Goal: Task Accomplishment & Management: Complete application form

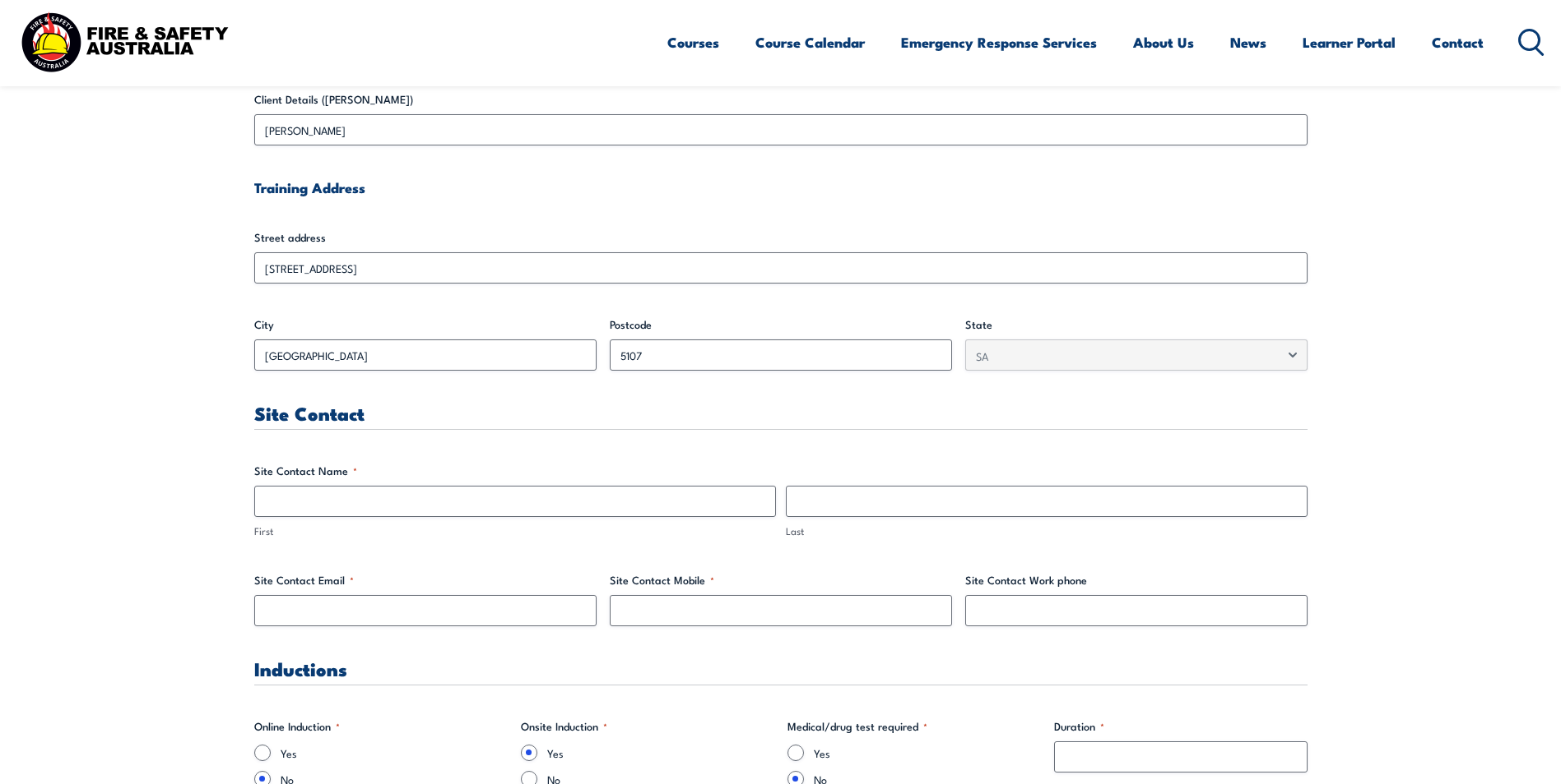
scroll to position [576, 0]
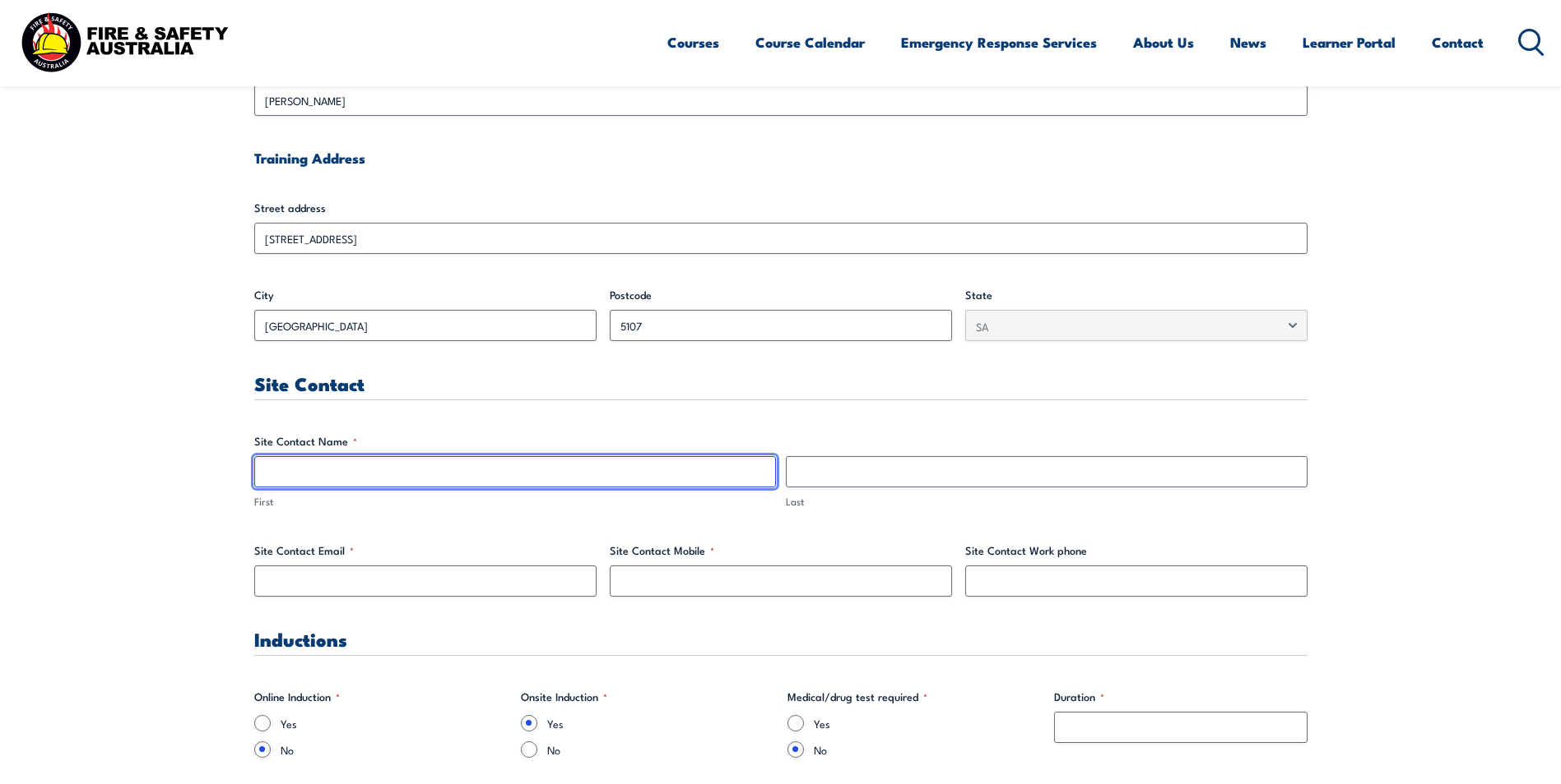
click at [364, 463] on input "First" at bounding box center [515, 472] width 522 height 32
type input "[PERSON_NAME]"
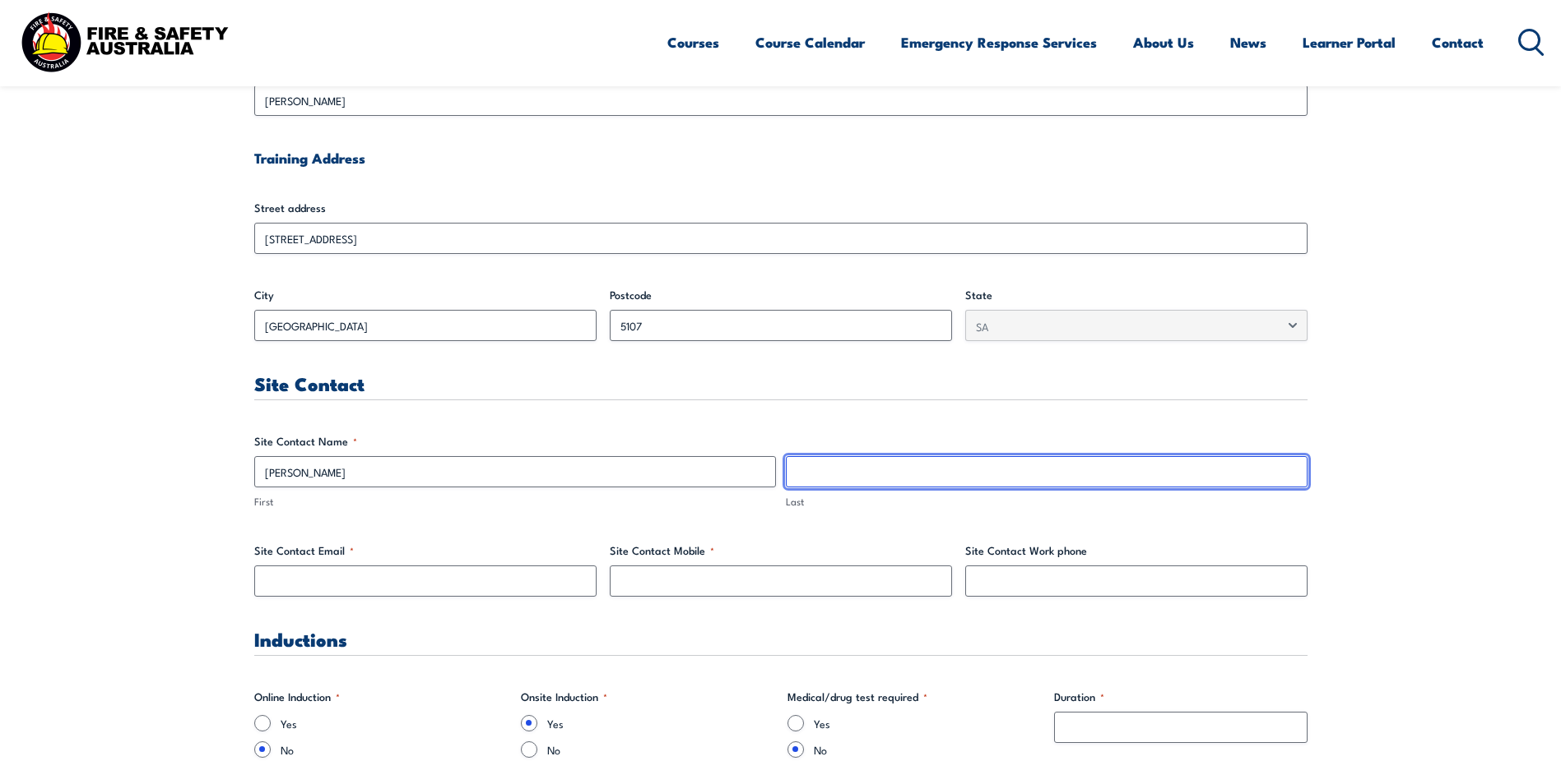
type input "[PERSON_NAME]"
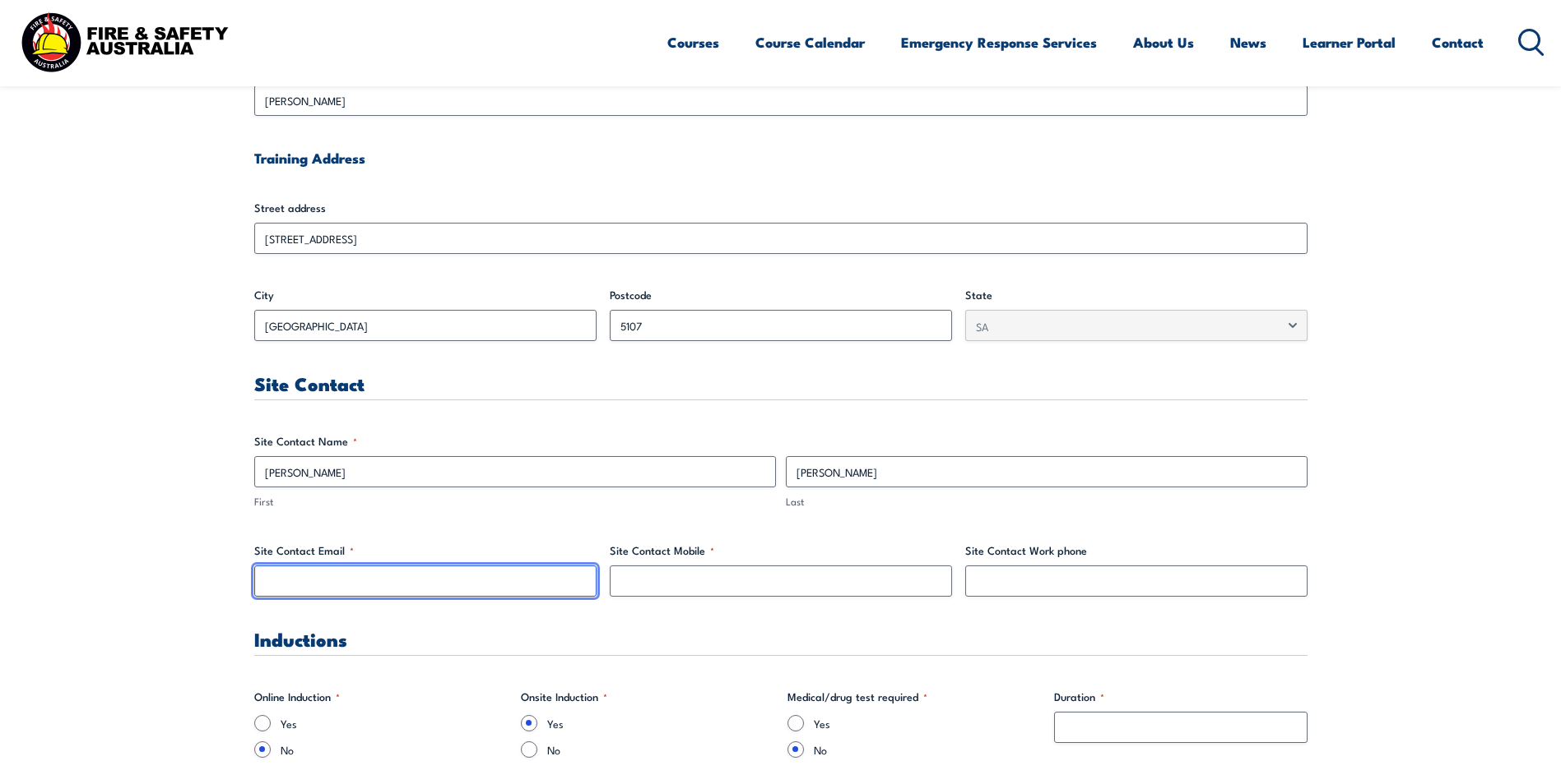
type input "[PERSON_NAME][EMAIL_ADDRESS][PERSON_NAME][DOMAIN_NAME]"
type input "0408899404"
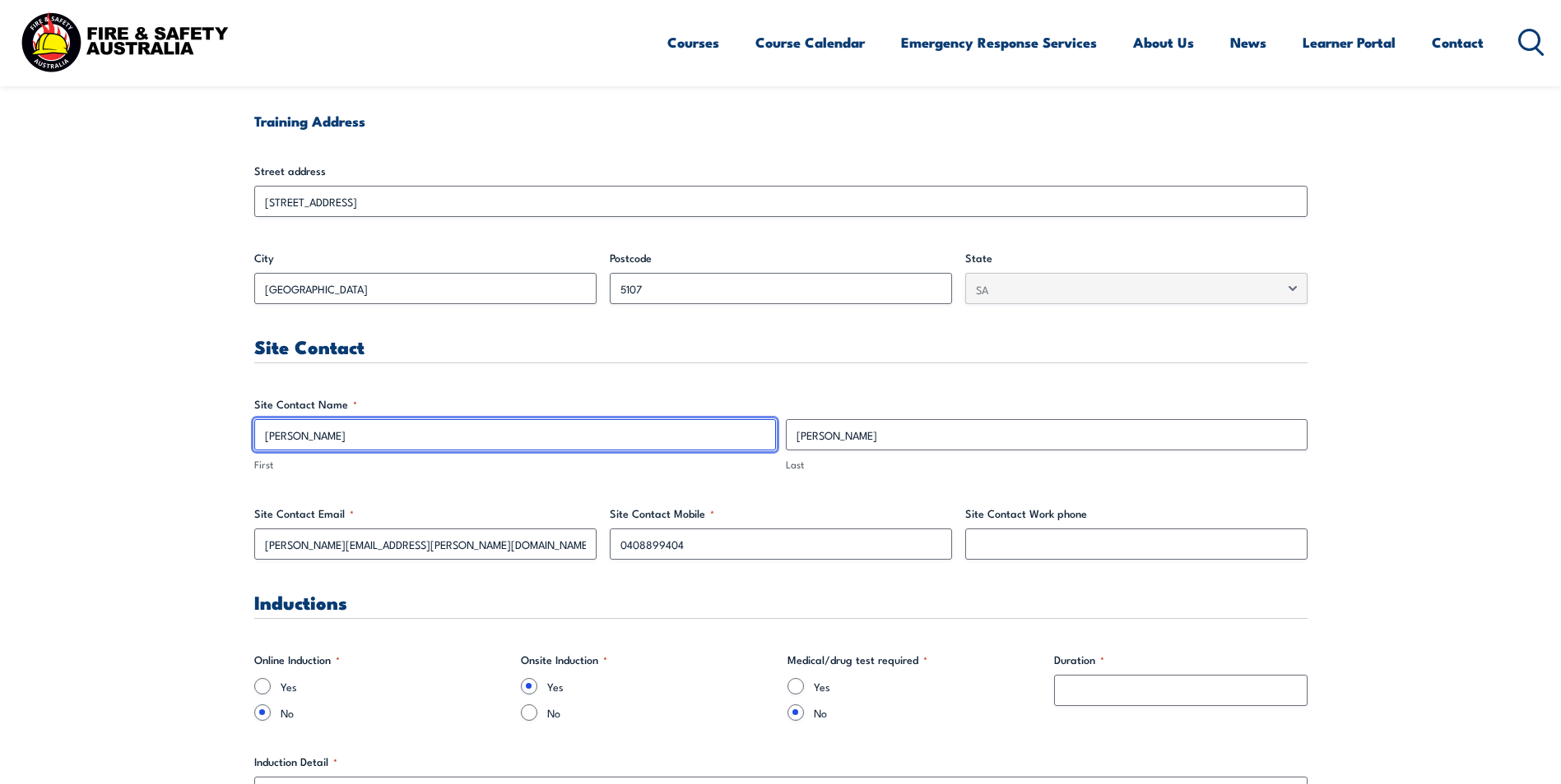
scroll to position [658, 0]
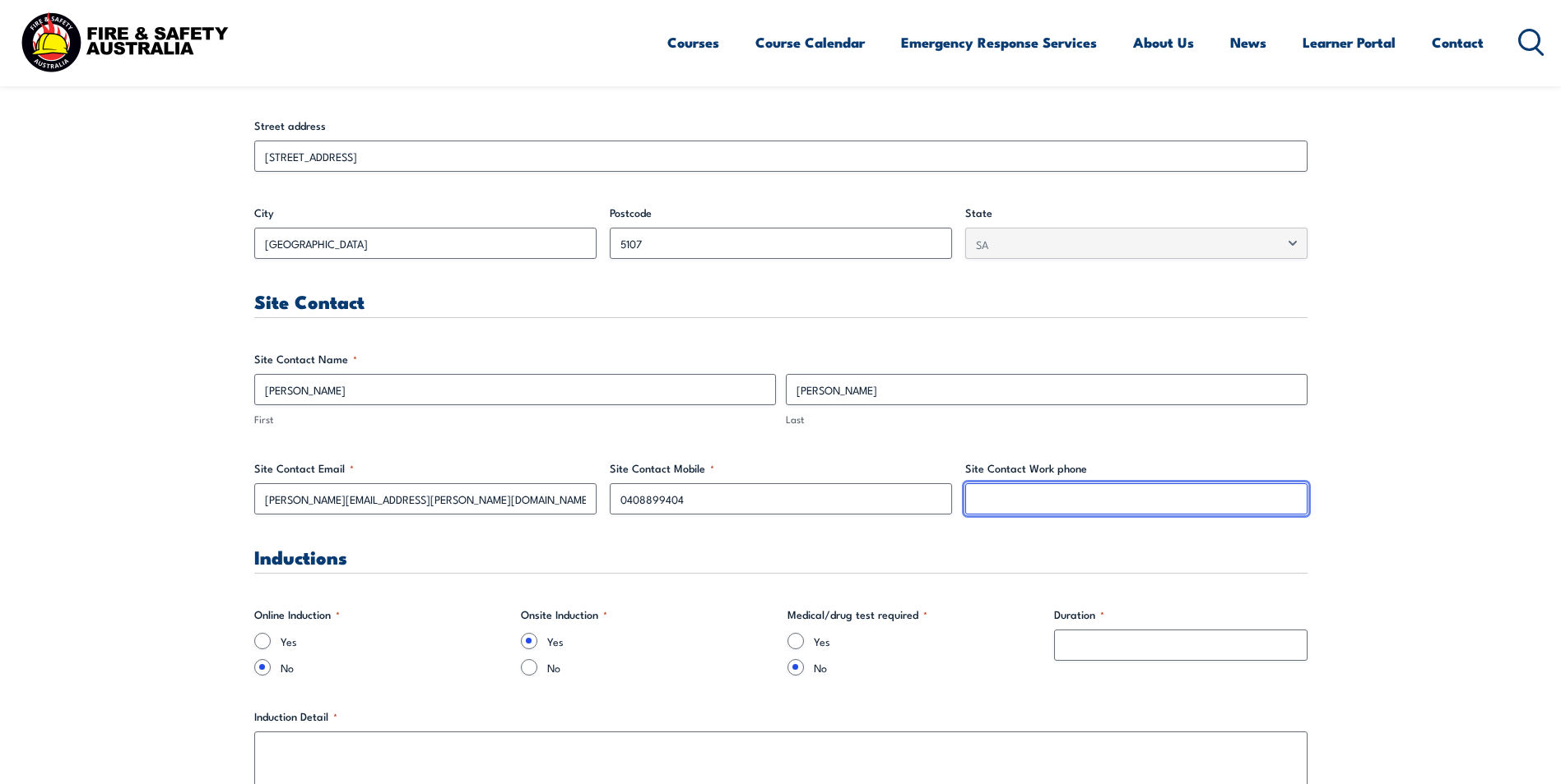
click at [1042, 503] on input "Site Contact Work phone" at bounding box center [1136, 499] width 342 height 32
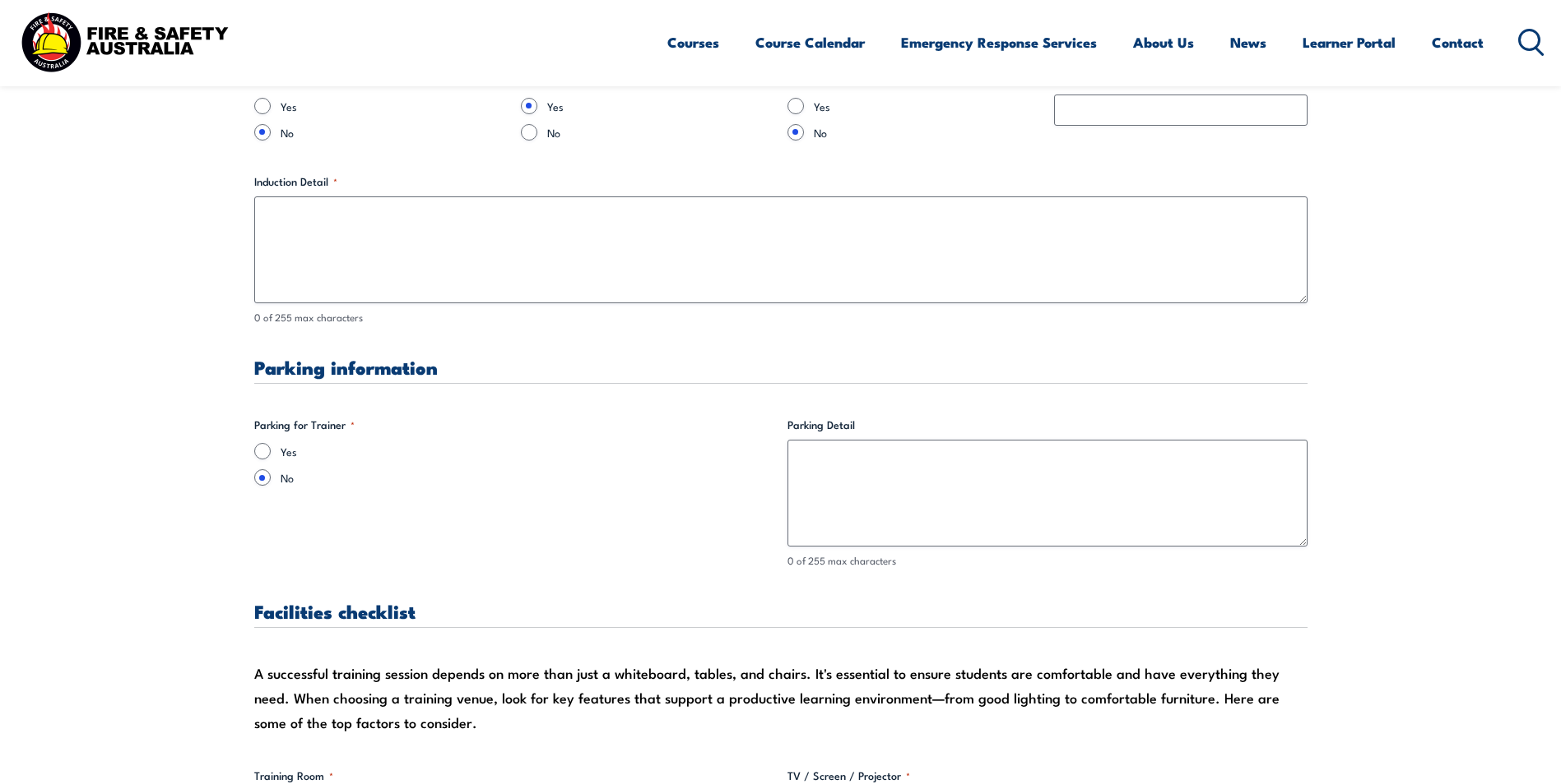
scroll to position [1234, 0]
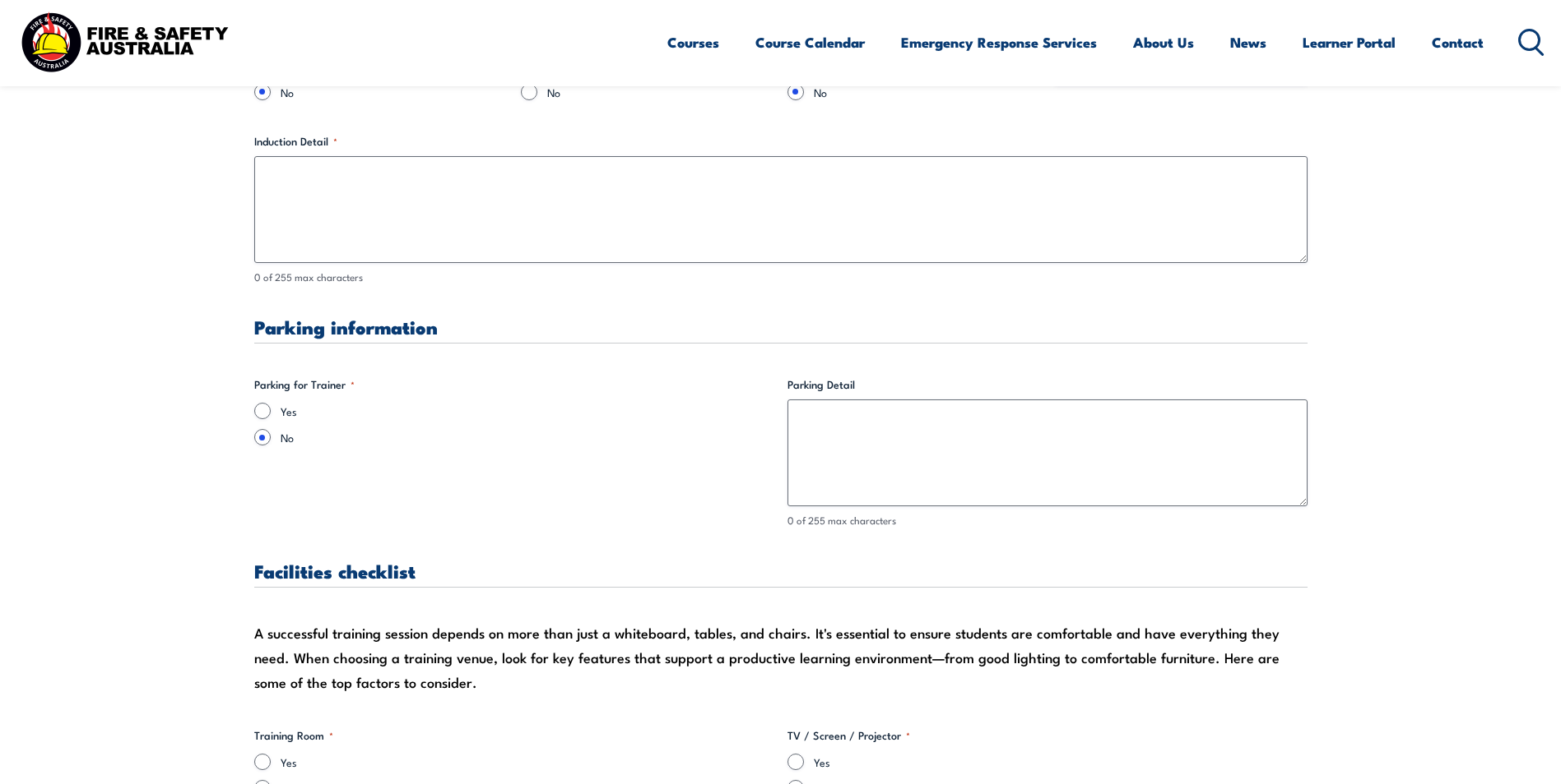
type input "82855000"
click at [262, 409] on input "Yes" at bounding box center [262, 411] width 17 height 17
radio input "true"
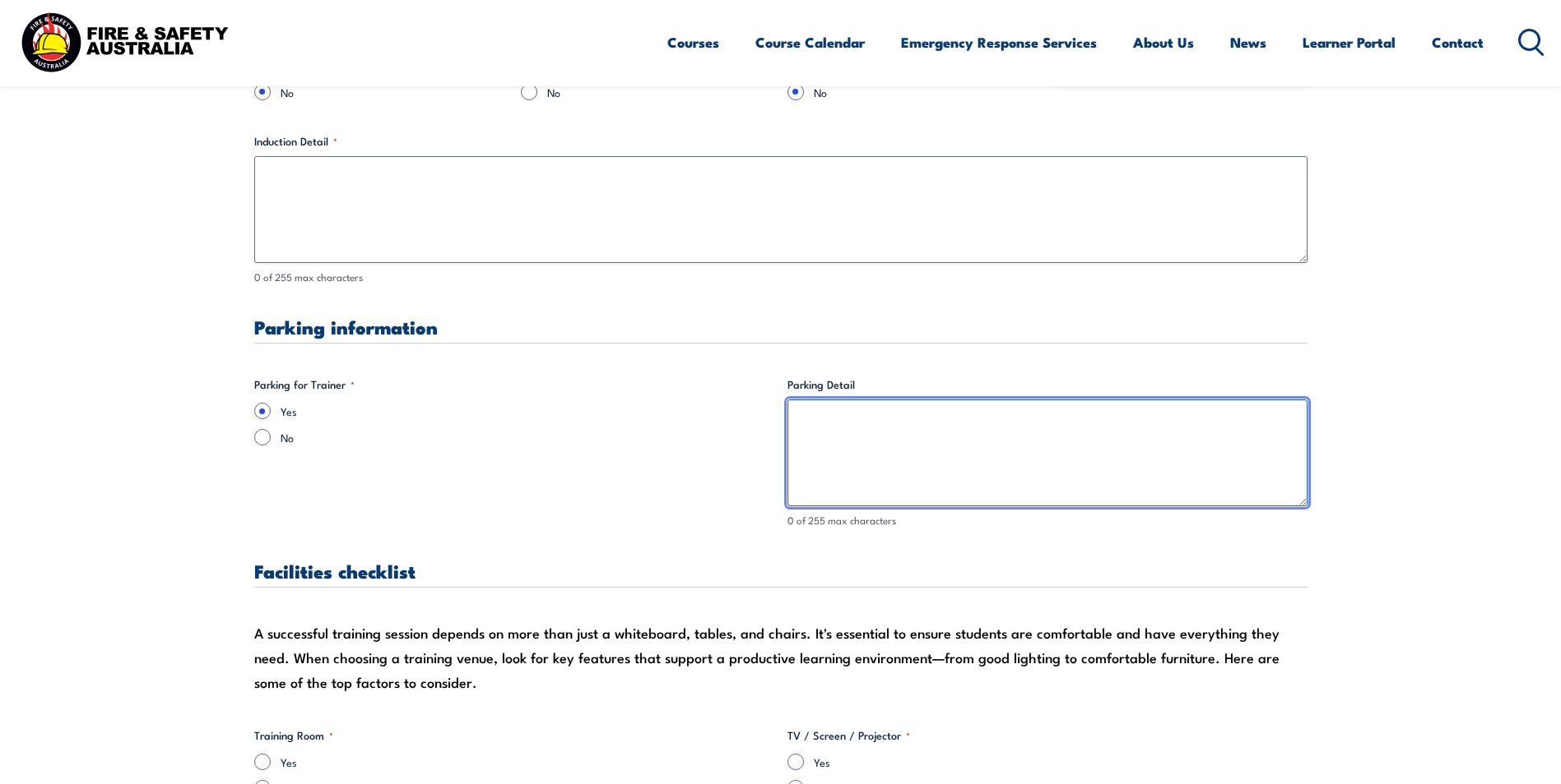
click at [938, 420] on textarea "Parking Detail" at bounding box center [1047, 453] width 520 height 107
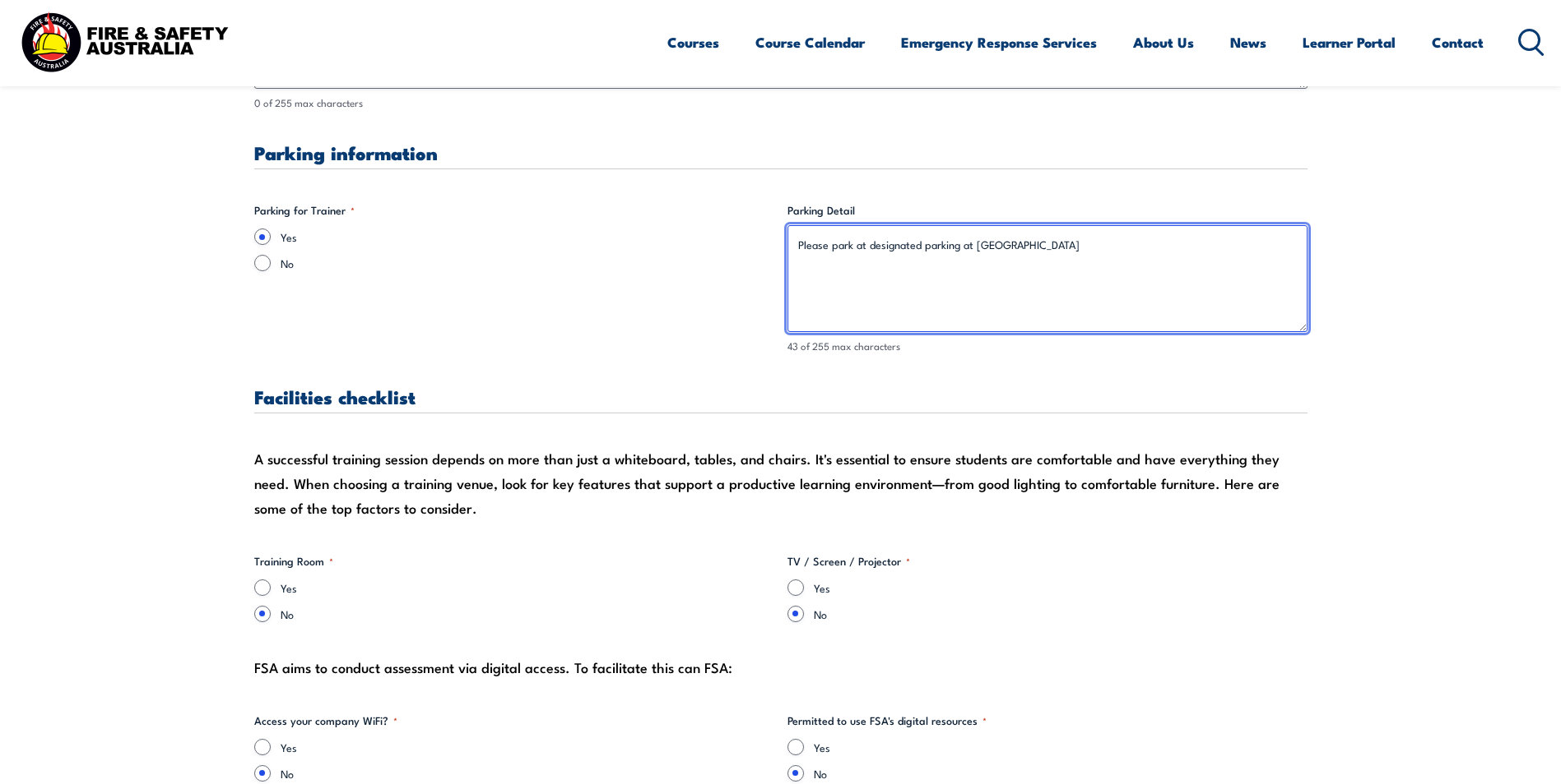
scroll to position [1480, 0]
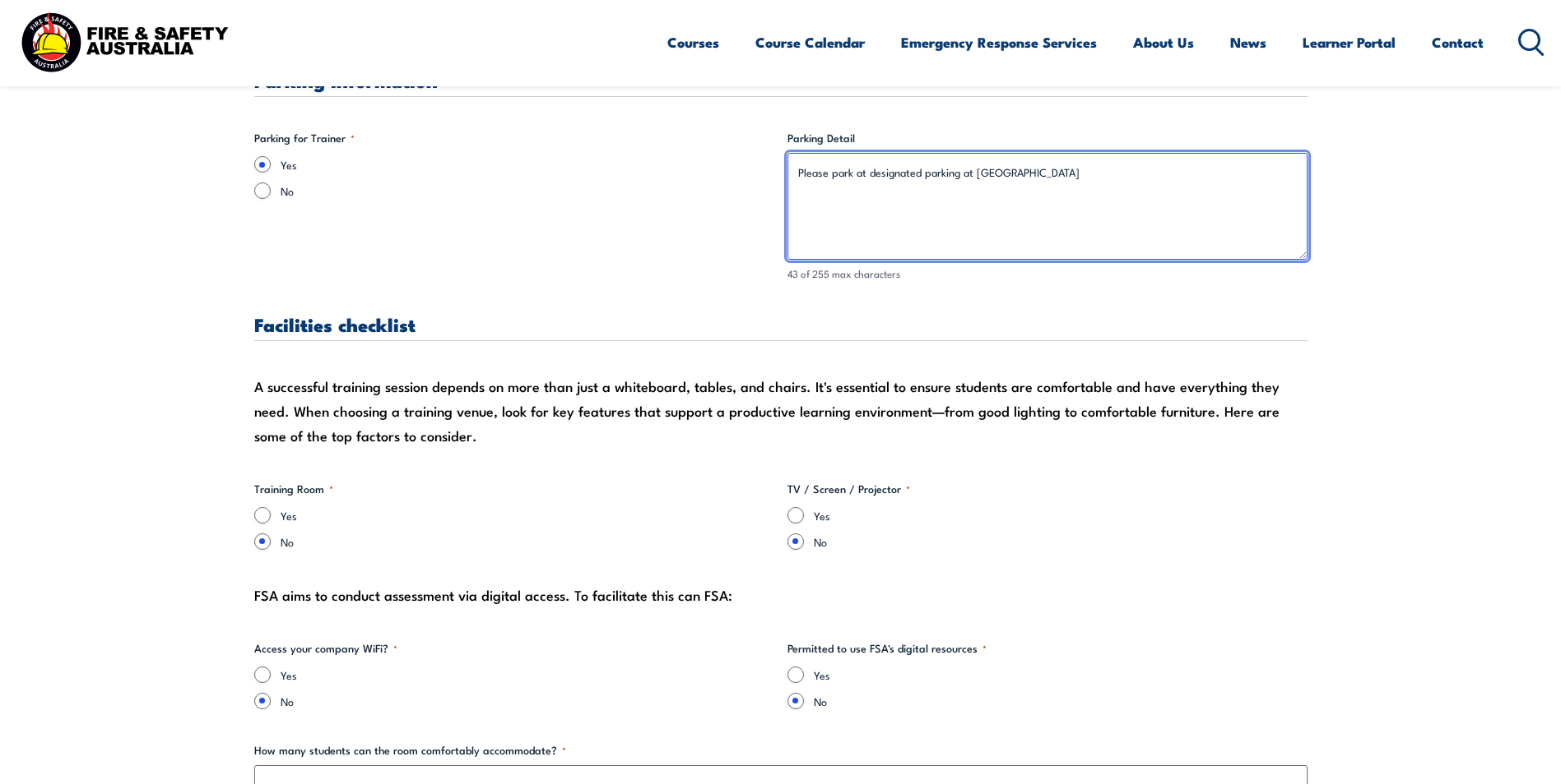
type textarea "Please park at designated parking at [GEOGRAPHIC_DATA]"
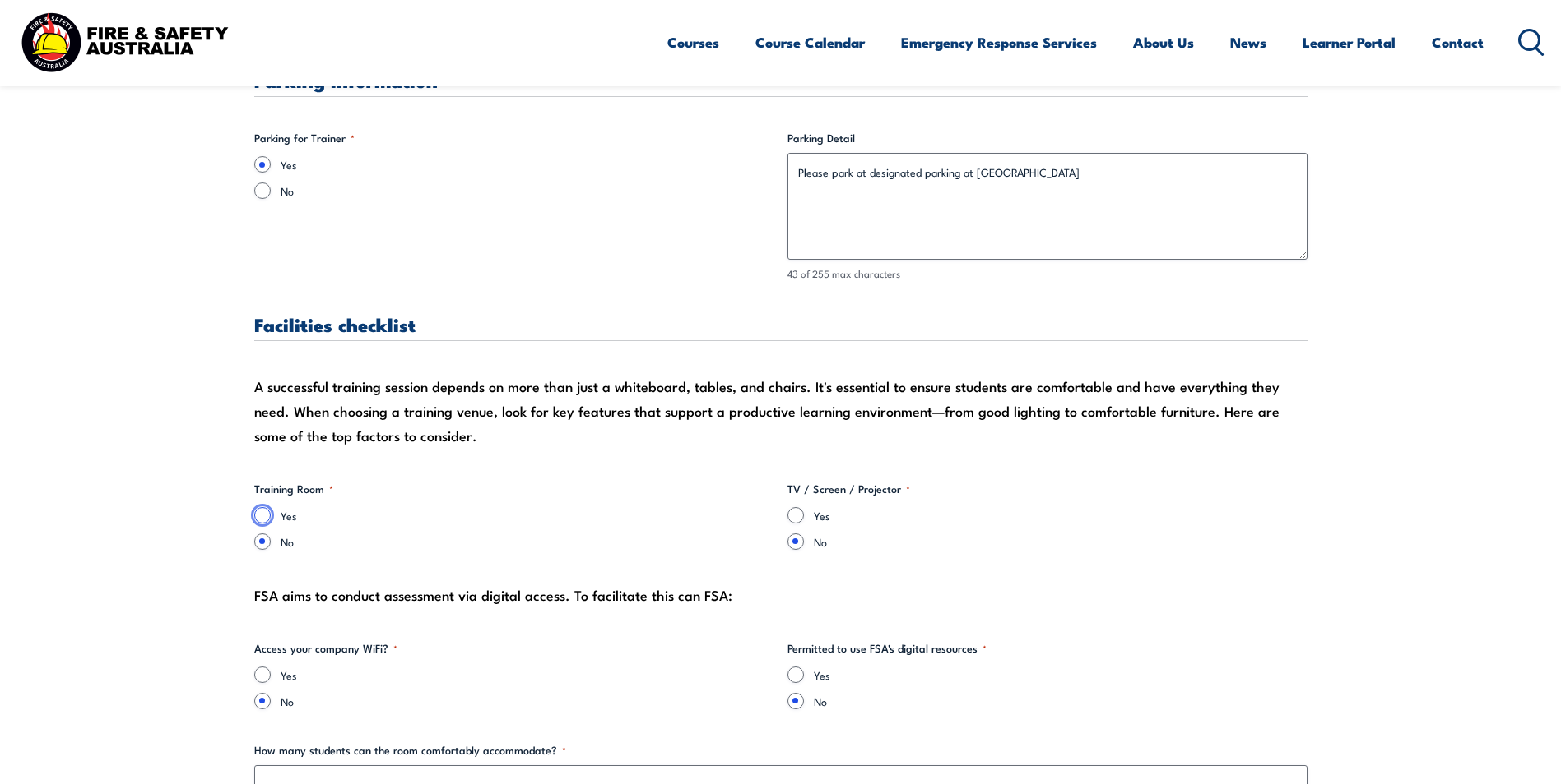
click at [264, 512] on input "Yes" at bounding box center [262, 515] width 17 height 17
radio input "true"
click at [795, 517] on input "Yes" at bounding box center [795, 515] width 17 height 17
radio input "true"
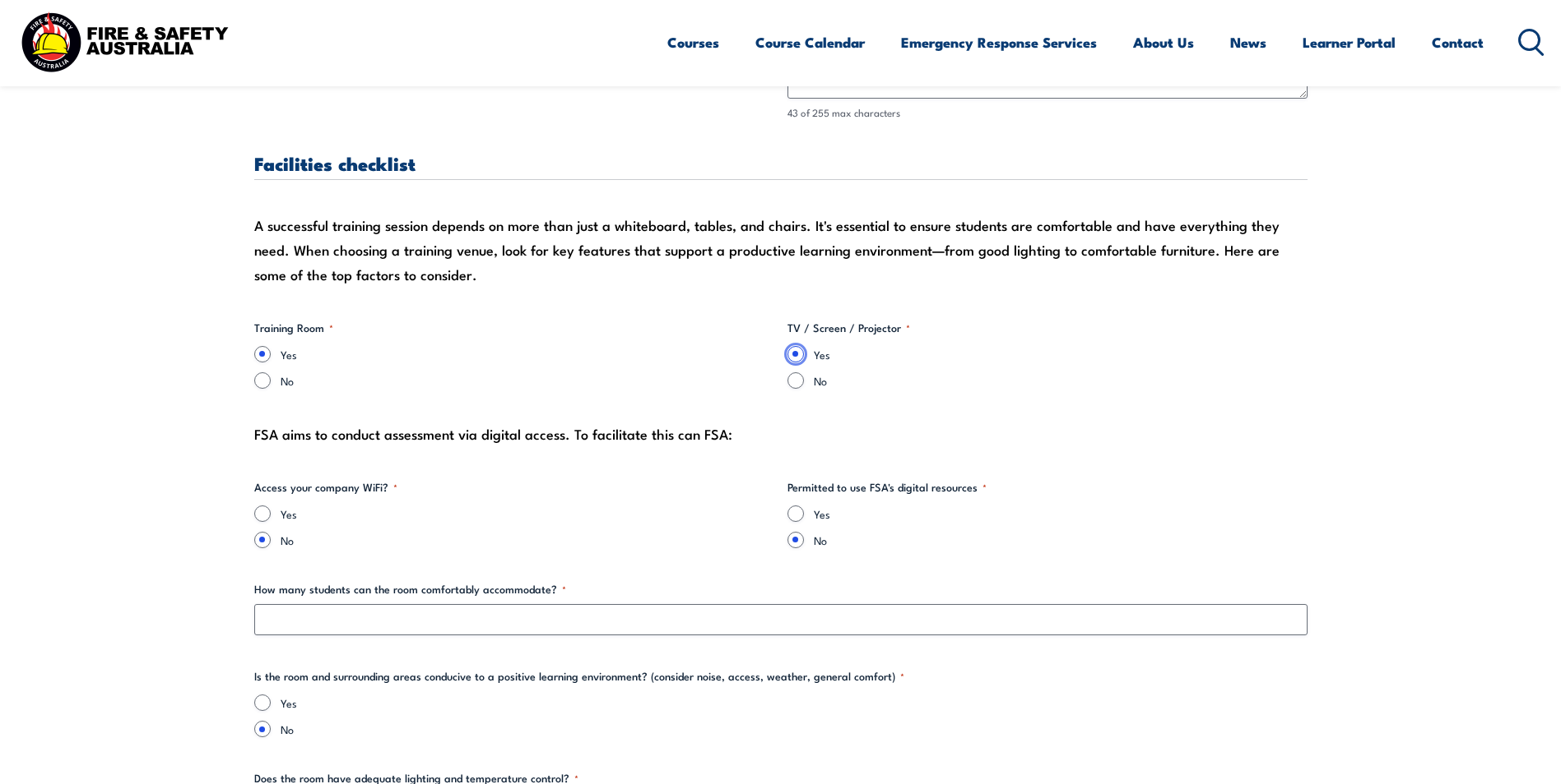
scroll to position [1644, 0]
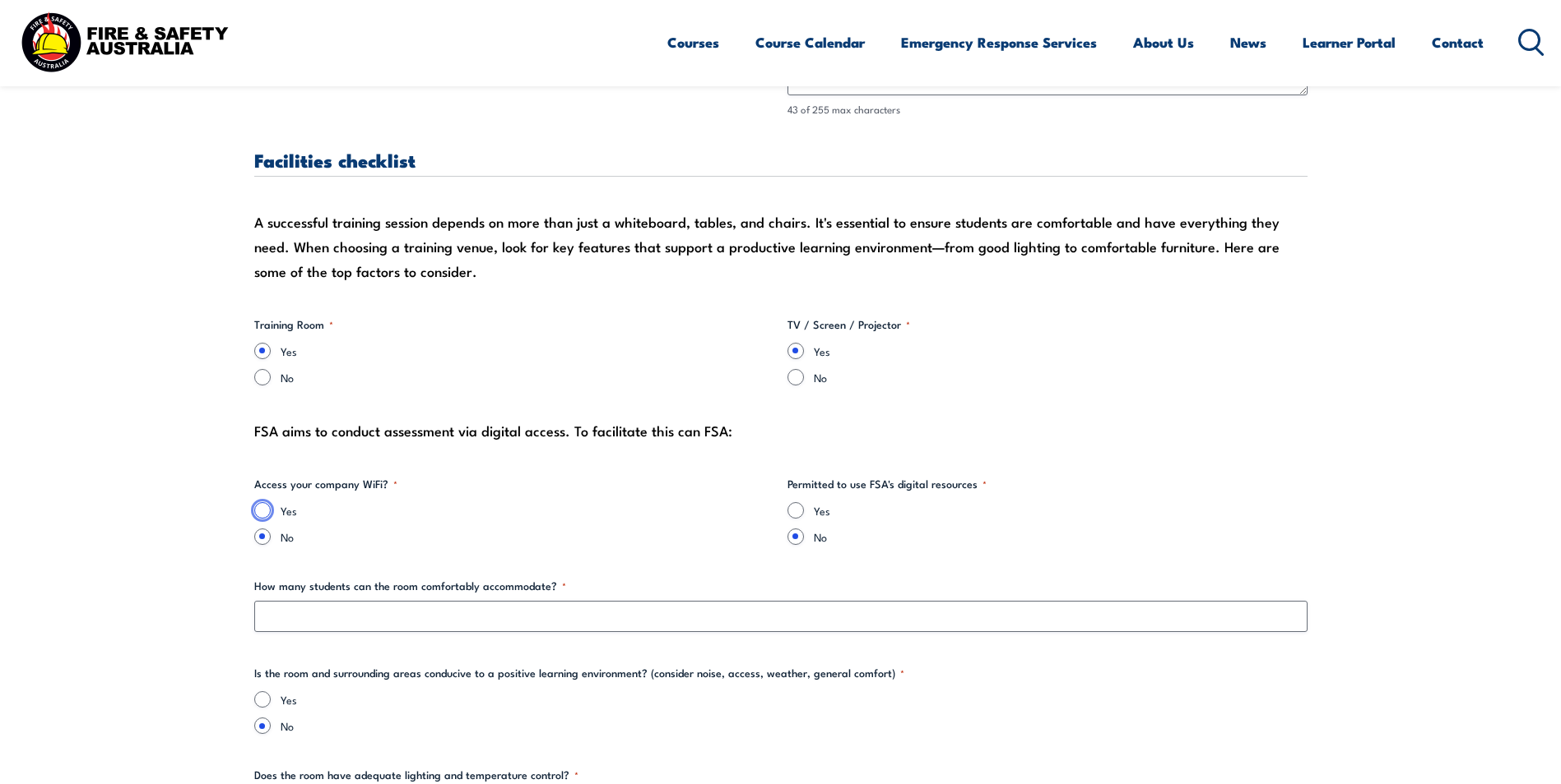
click at [262, 508] on input "Yes" at bounding box center [262, 510] width 17 height 17
radio input "true"
click at [796, 511] on input "Yes" at bounding box center [795, 510] width 17 height 17
radio input "true"
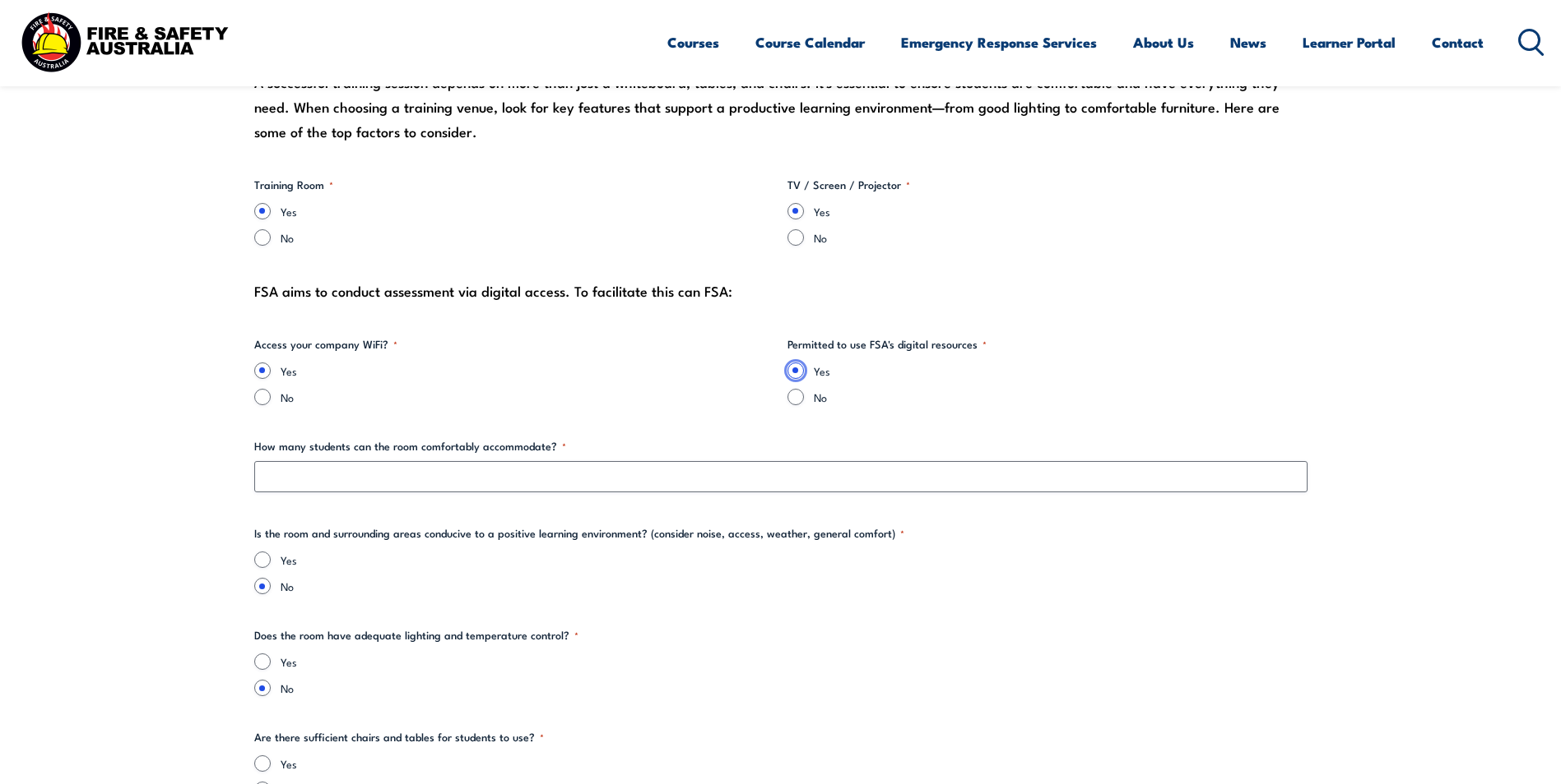
scroll to position [1809, 0]
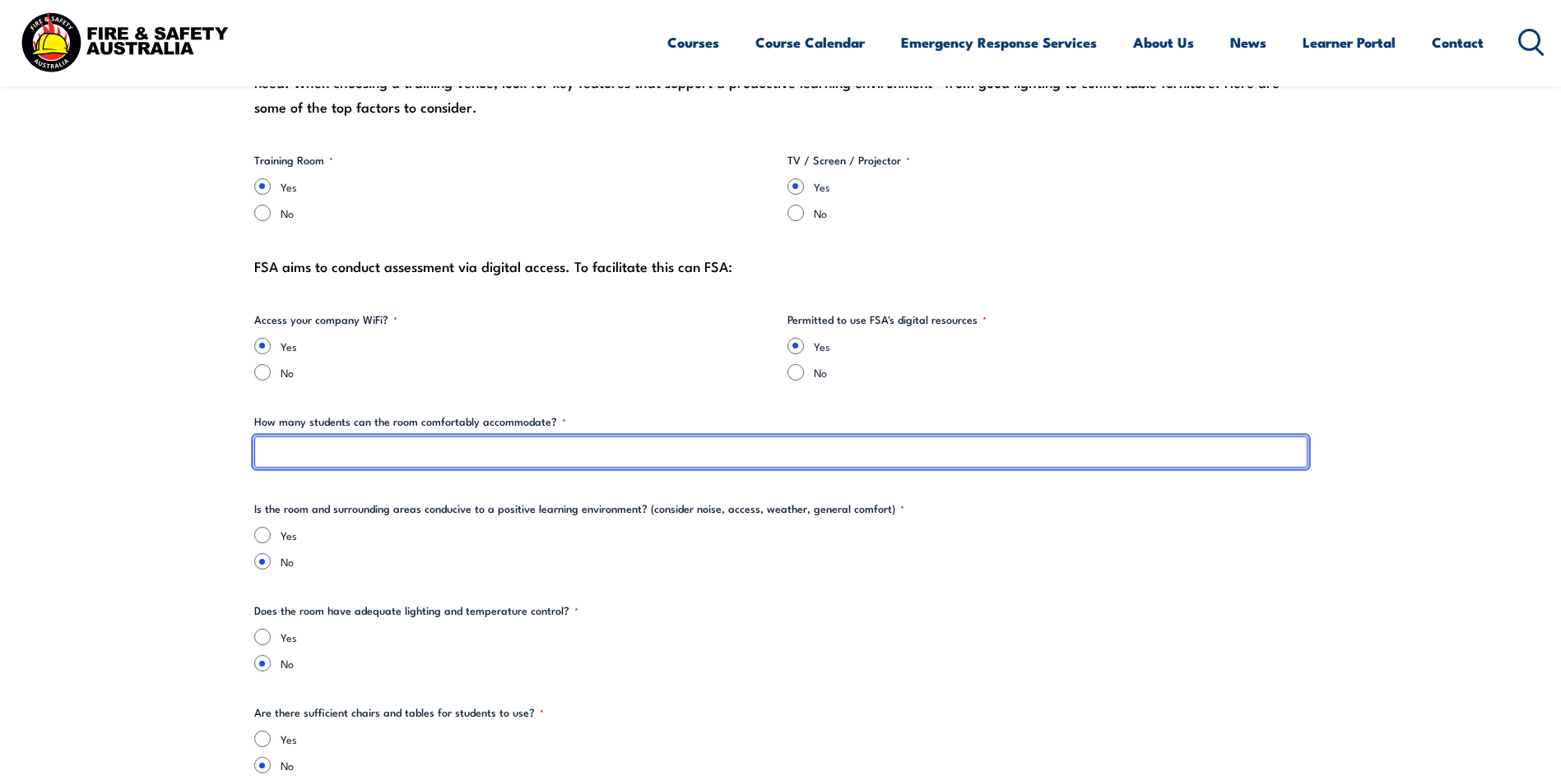
click at [336, 447] on input "How many students can the room comfortably accommodate? *" at bounding box center [780, 453] width 1053 height 32
type input "12"
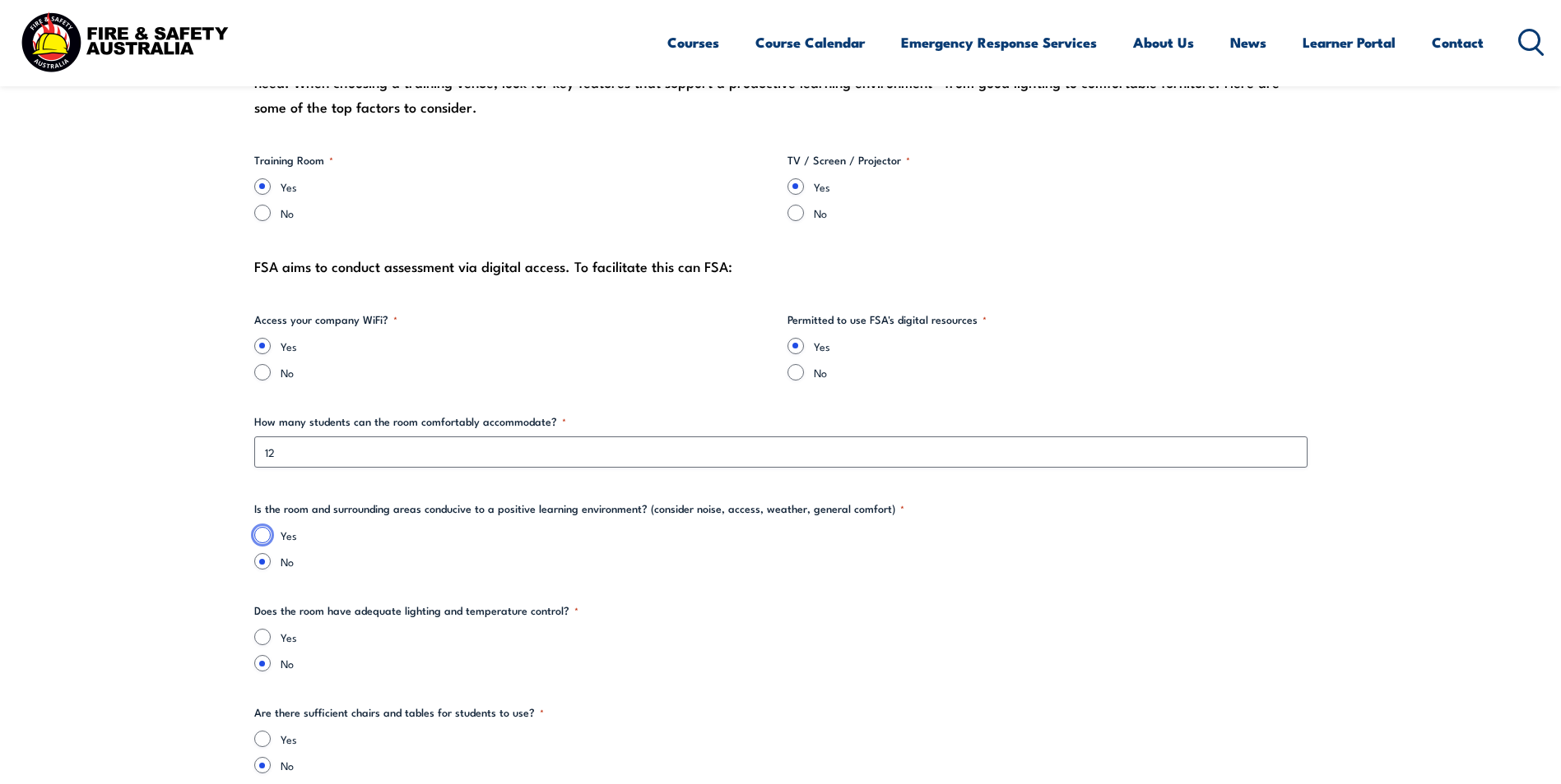
click at [258, 536] on input "Yes" at bounding box center [262, 535] width 17 height 17
radio input "true"
click at [264, 637] on input "Yes" at bounding box center [262, 637] width 17 height 17
radio input "true"
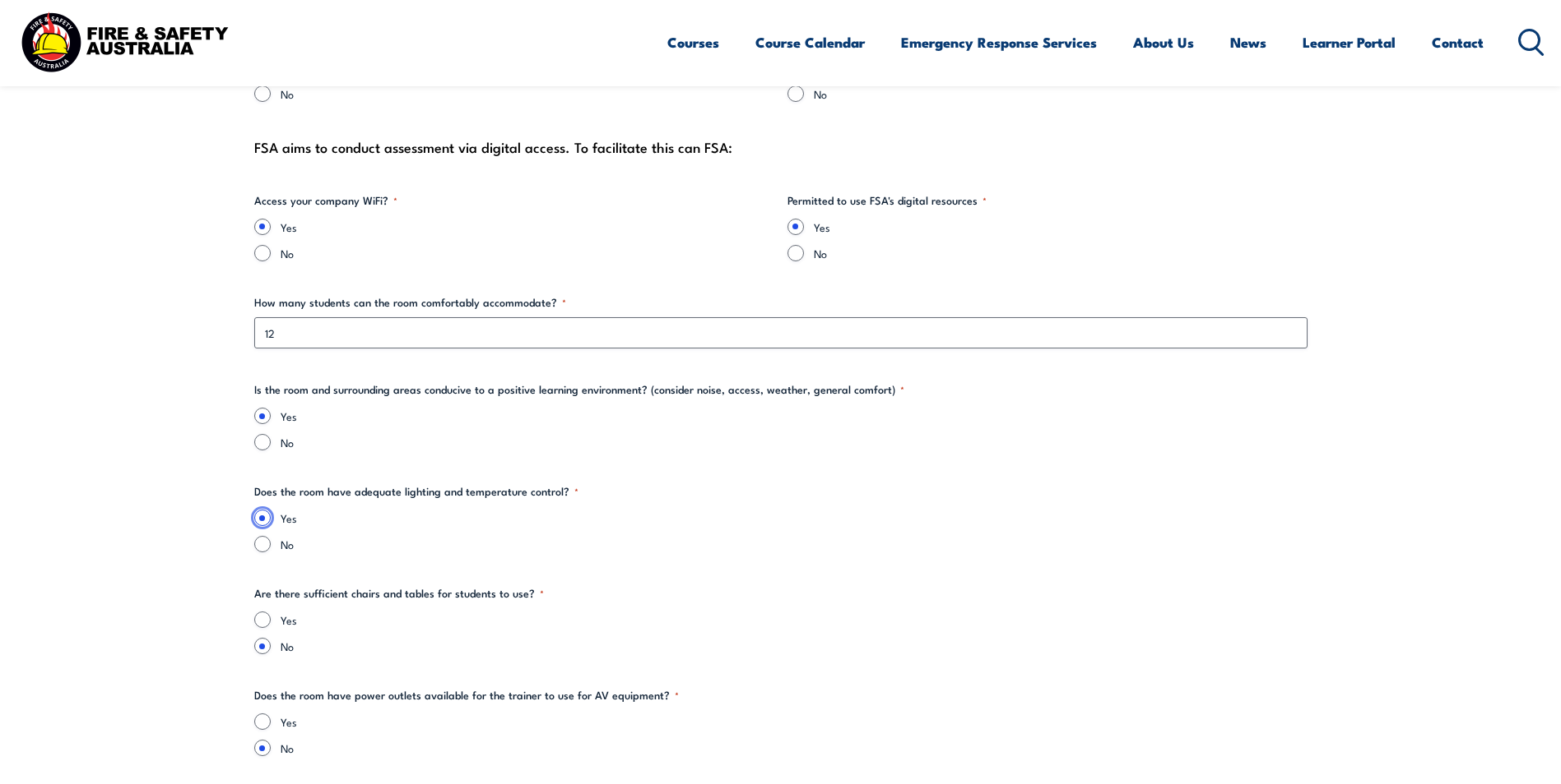
scroll to position [1973, 0]
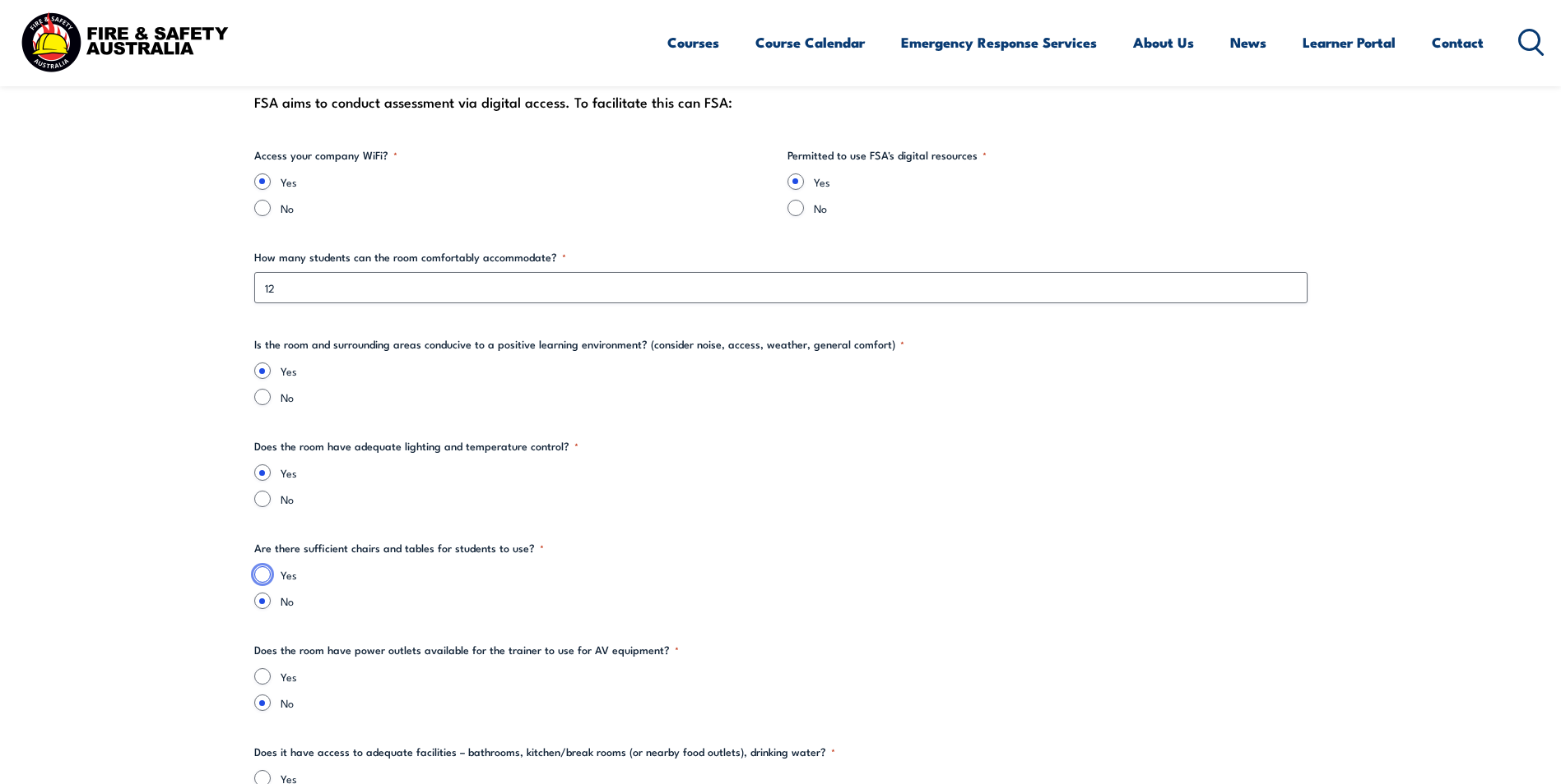
click at [262, 571] on input "Yes" at bounding box center [262, 574] width 17 height 17
radio input "true"
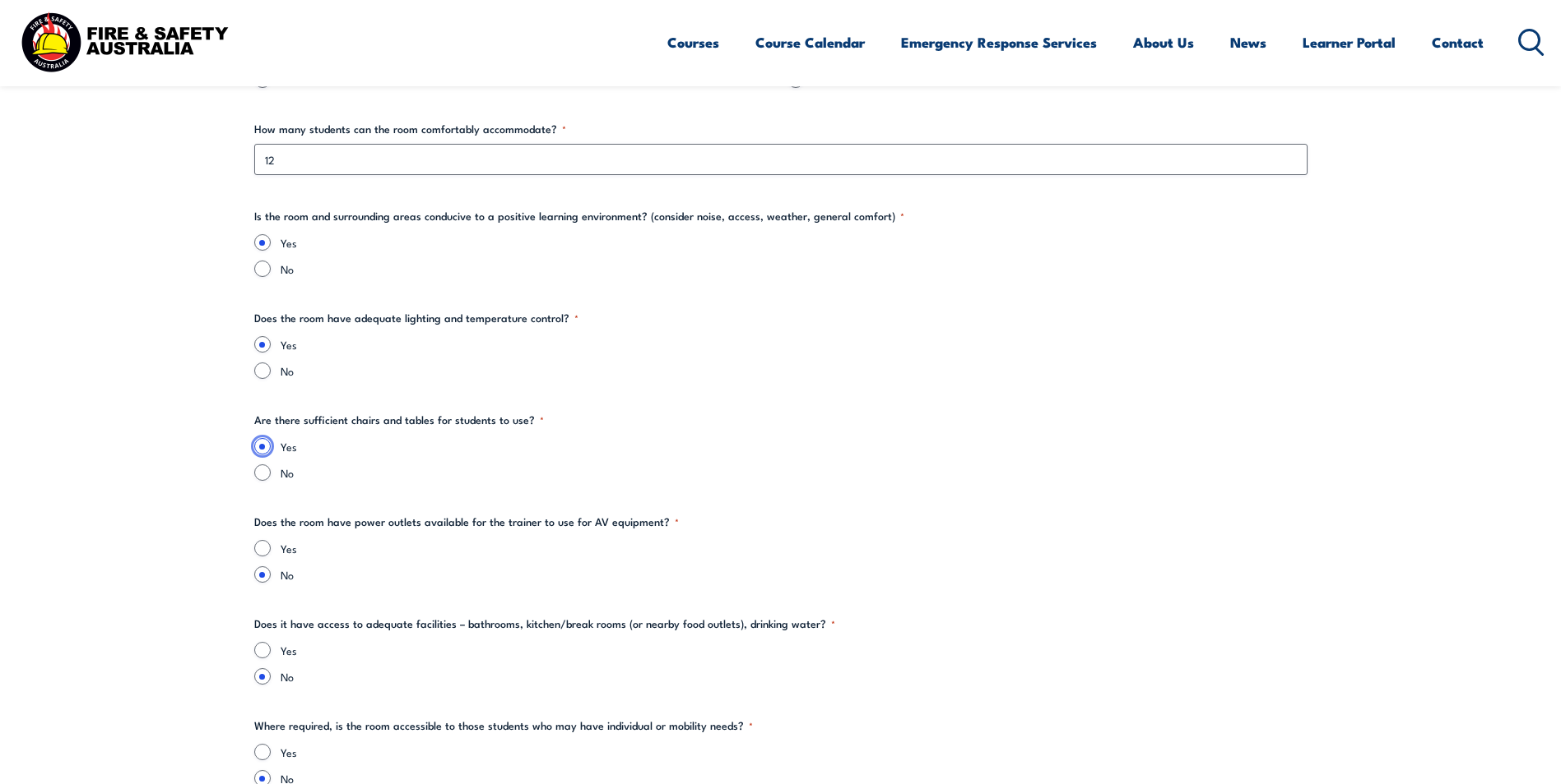
scroll to position [2138, 0]
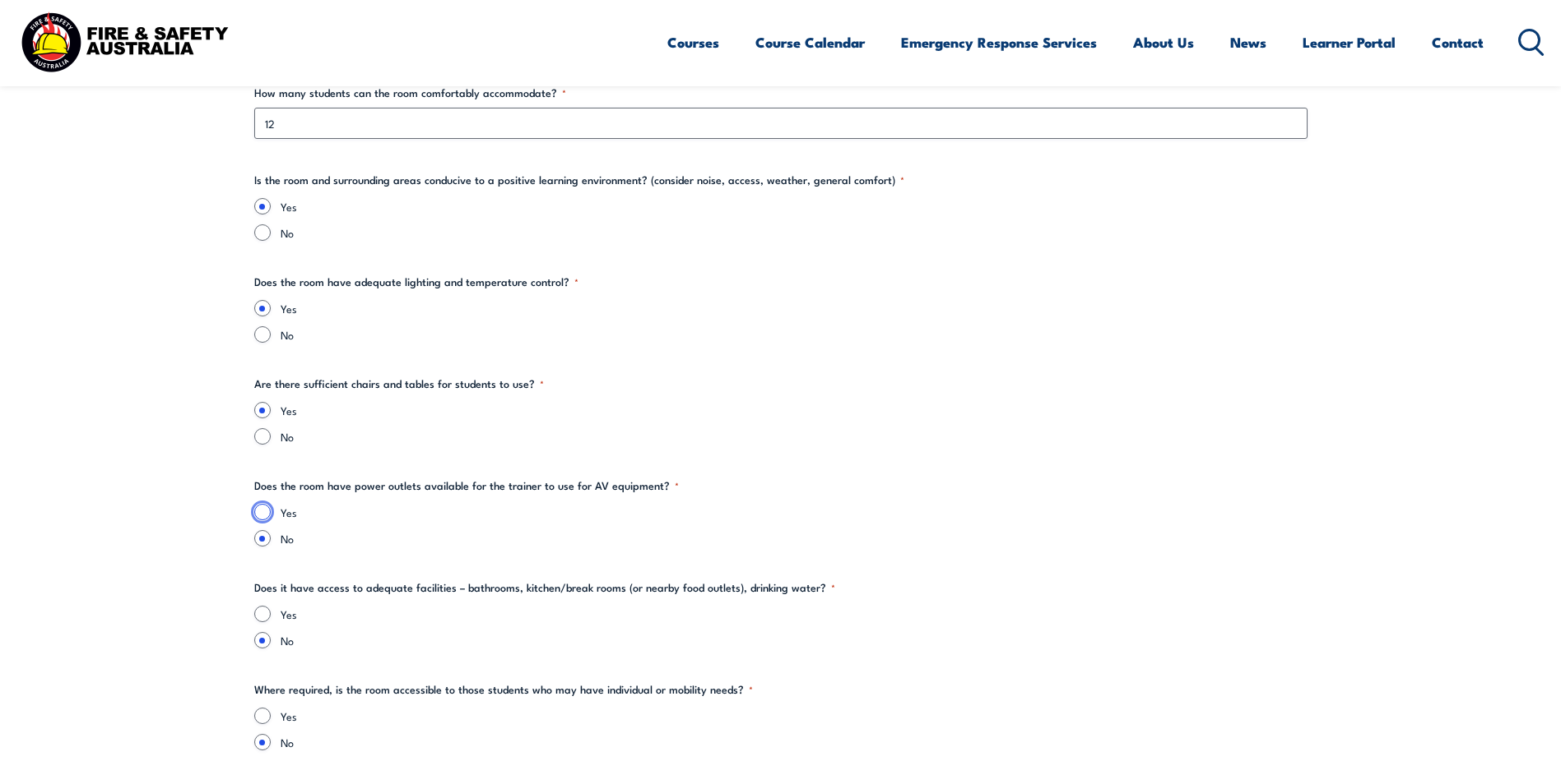
click at [260, 507] on input "Yes" at bounding box center [262, 512] width 17 height 17
radio input "true"
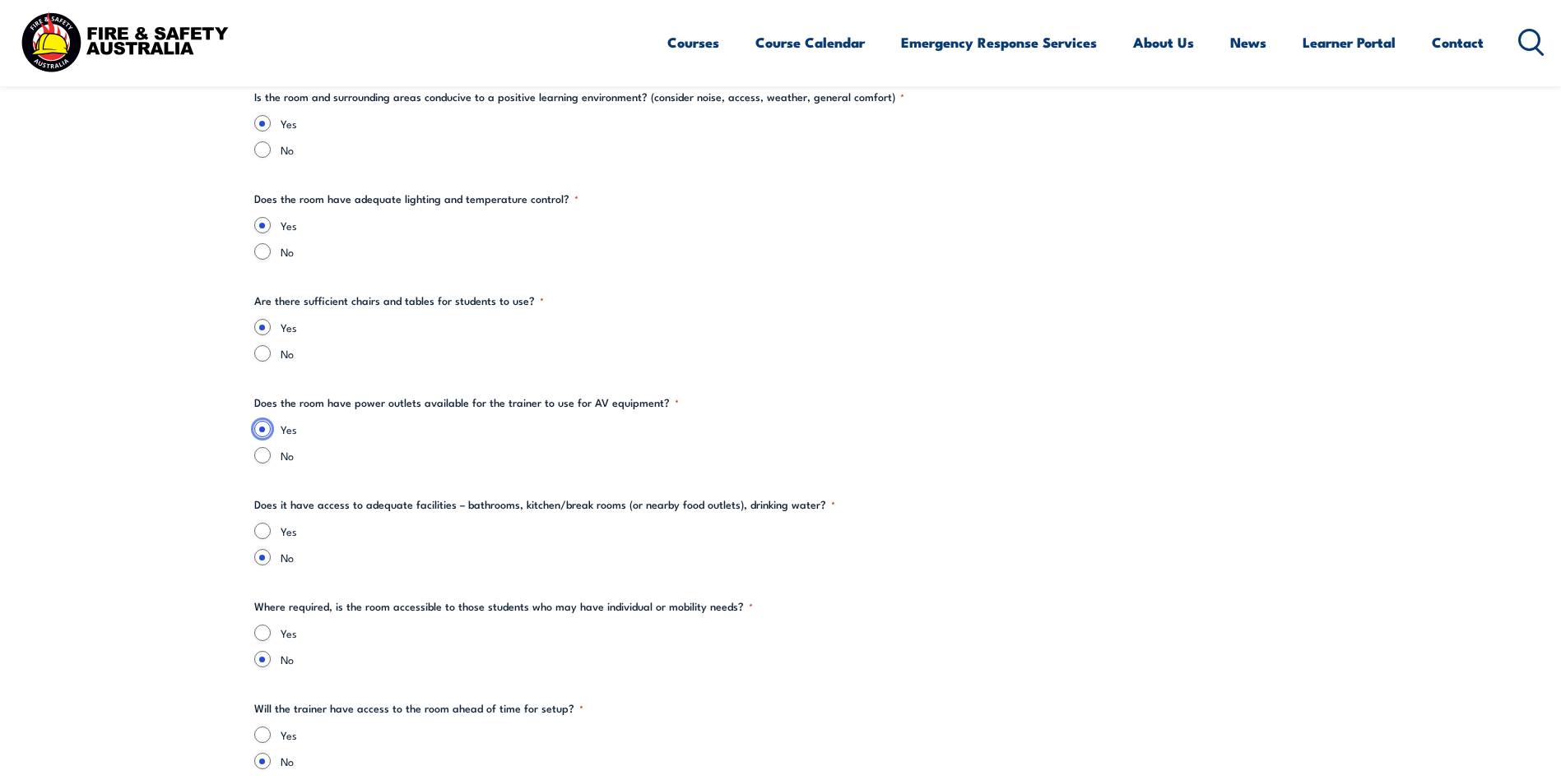
scroll to position [2302, 0]
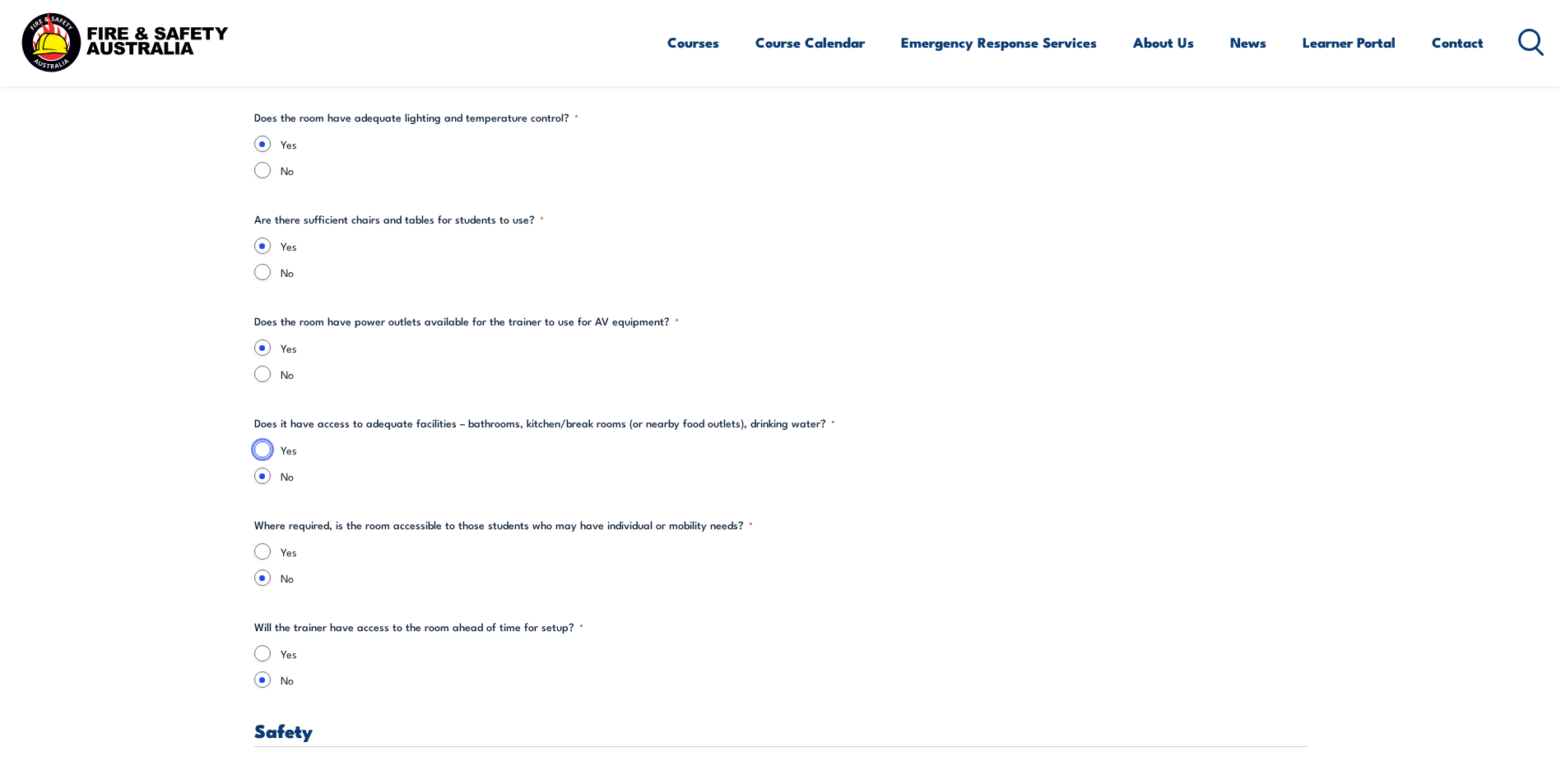
click at [269, 449] on input "Yes" at bounding box center [262, 450] width 17 height 17
radio input "true"
click at [262, 549] on input "Yes" at bounding box center [262, 551] width 17 height 17
radio input "true"
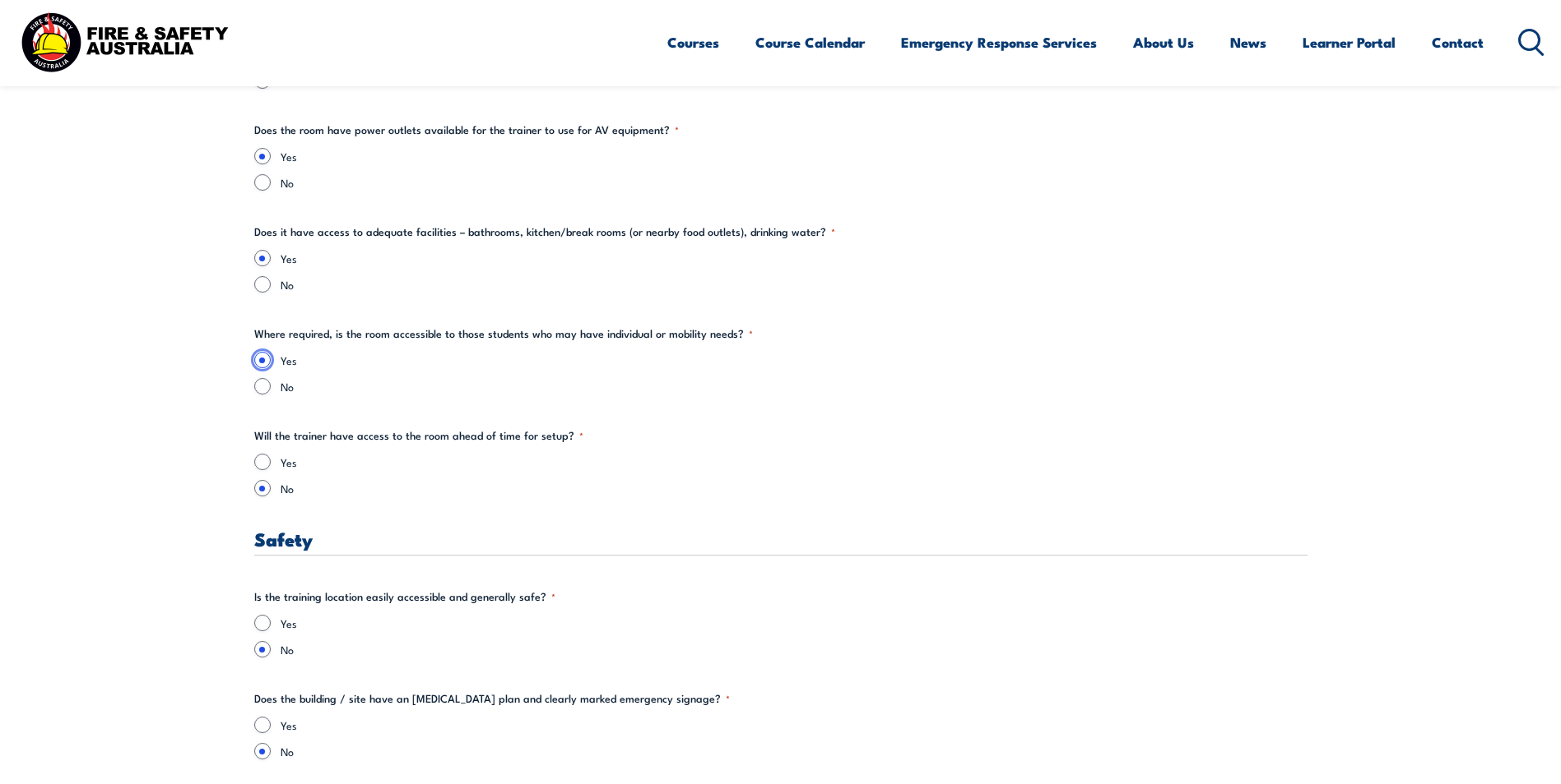
scroll to position [2549, 0]
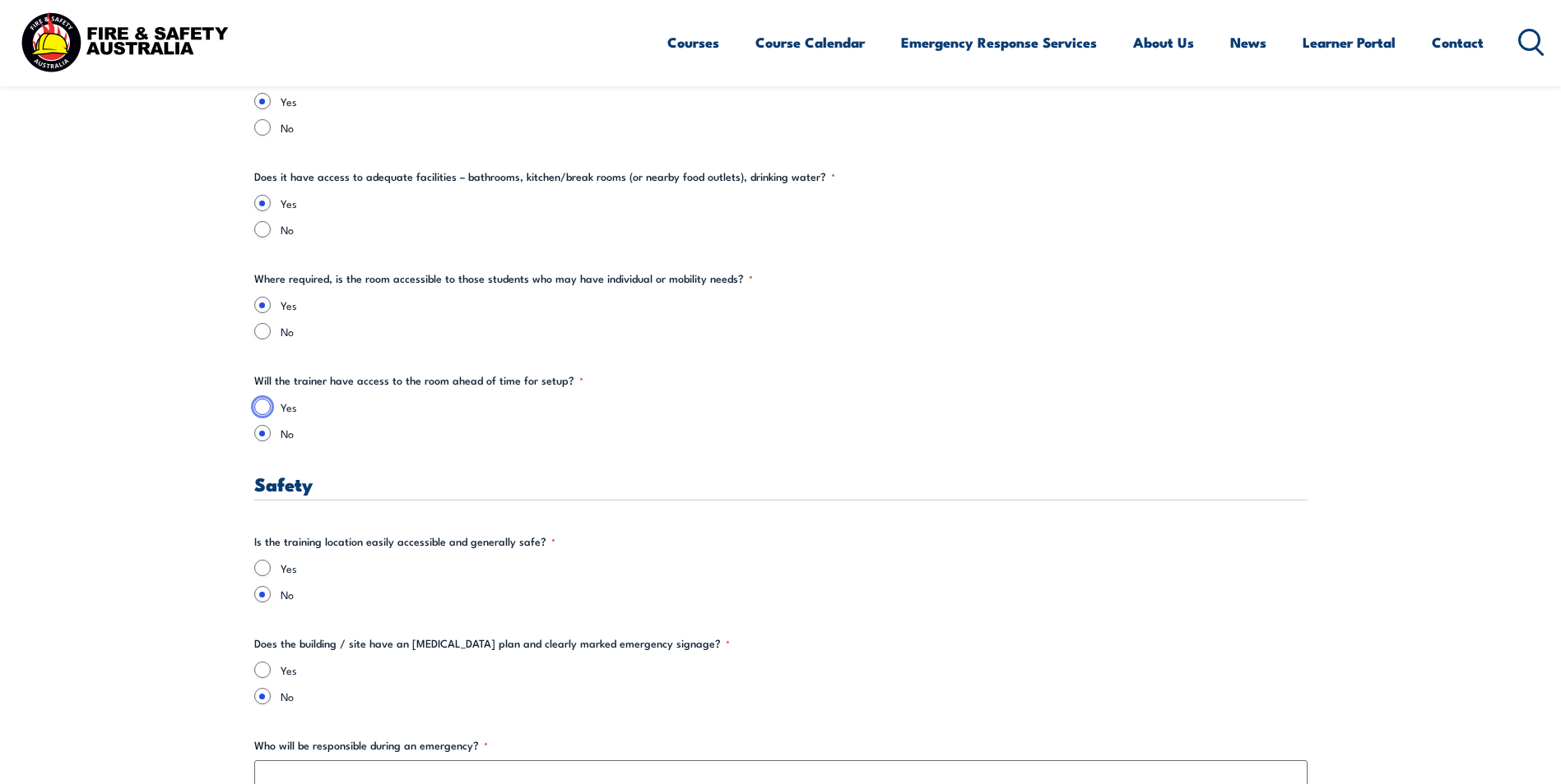
click at [269, 408] on input "Yes" at bounding box center [262, 406] width 17 height 17
radio input "true"
click at [260, 567] on input "Yes" at bounding box center [262, 568] width 17 height 17
radio input "true"
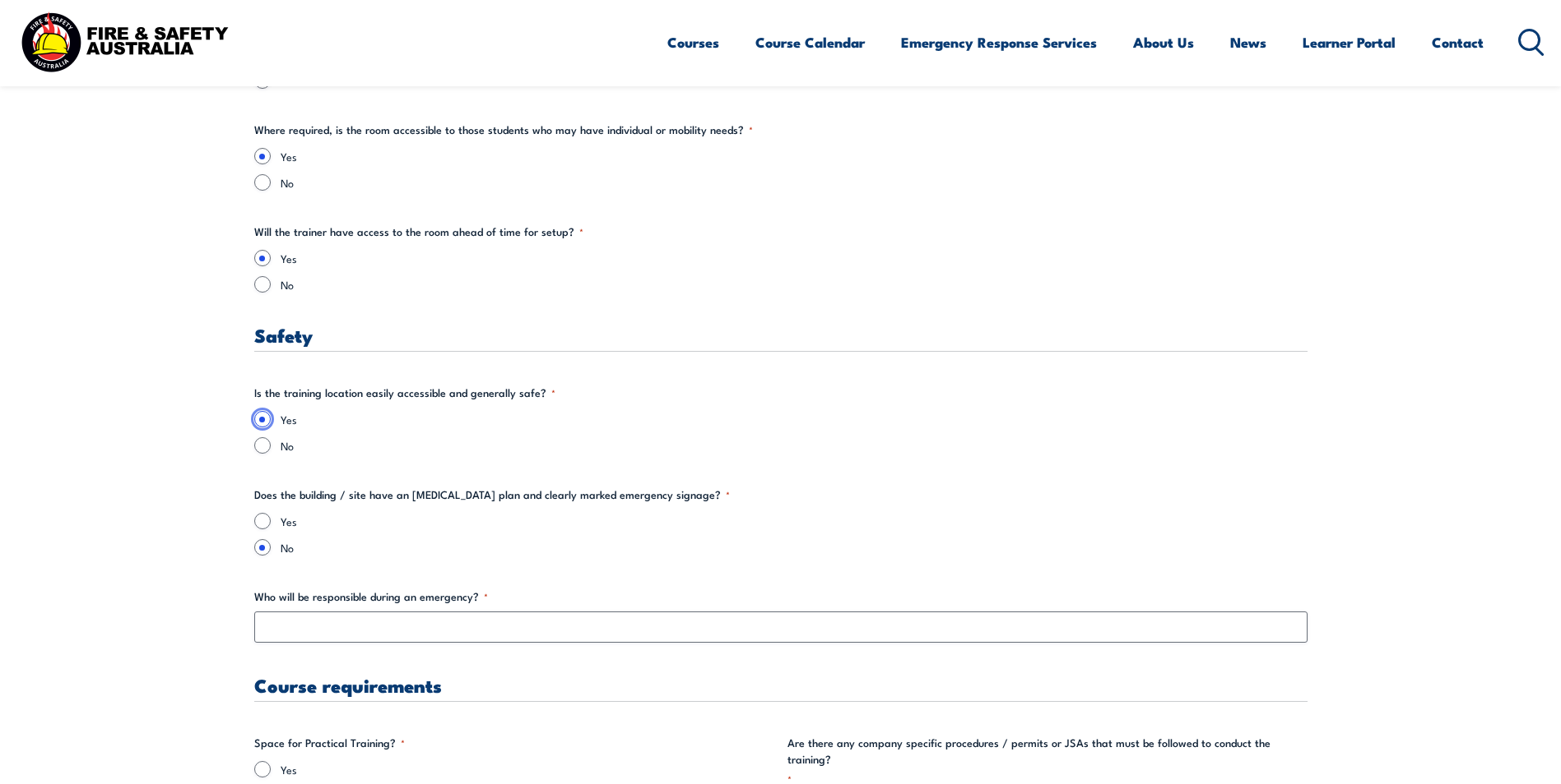
scroll to position [2713, 0]
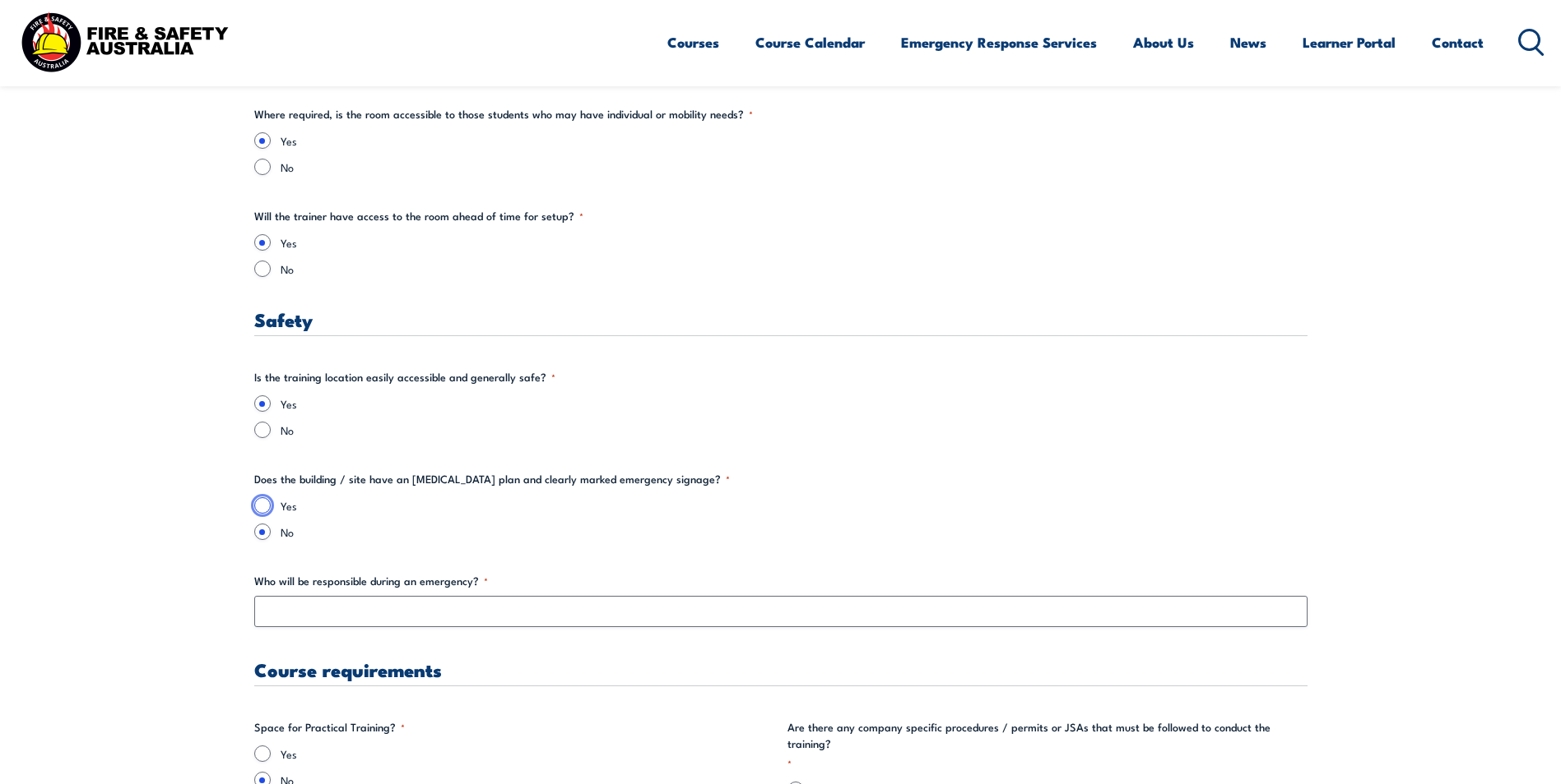
click at [260, 508] on input "Yes" at bounding box center [262, 505] width 17 height 17
radio input "true"
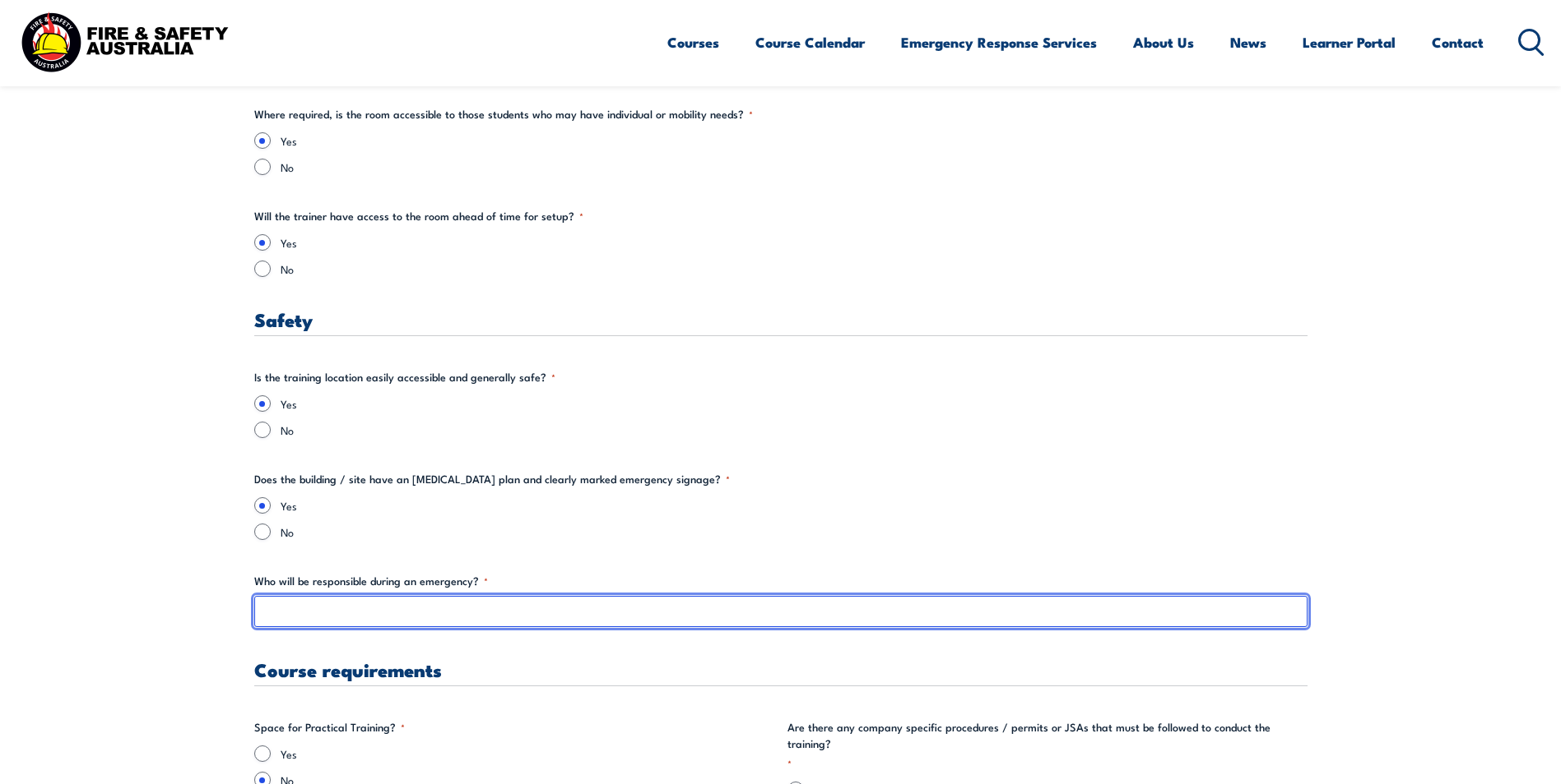
click at [463, 608] on input "Who will be responsible during an emergency? *" at bounding box center [780, 611] width 1053 height 32
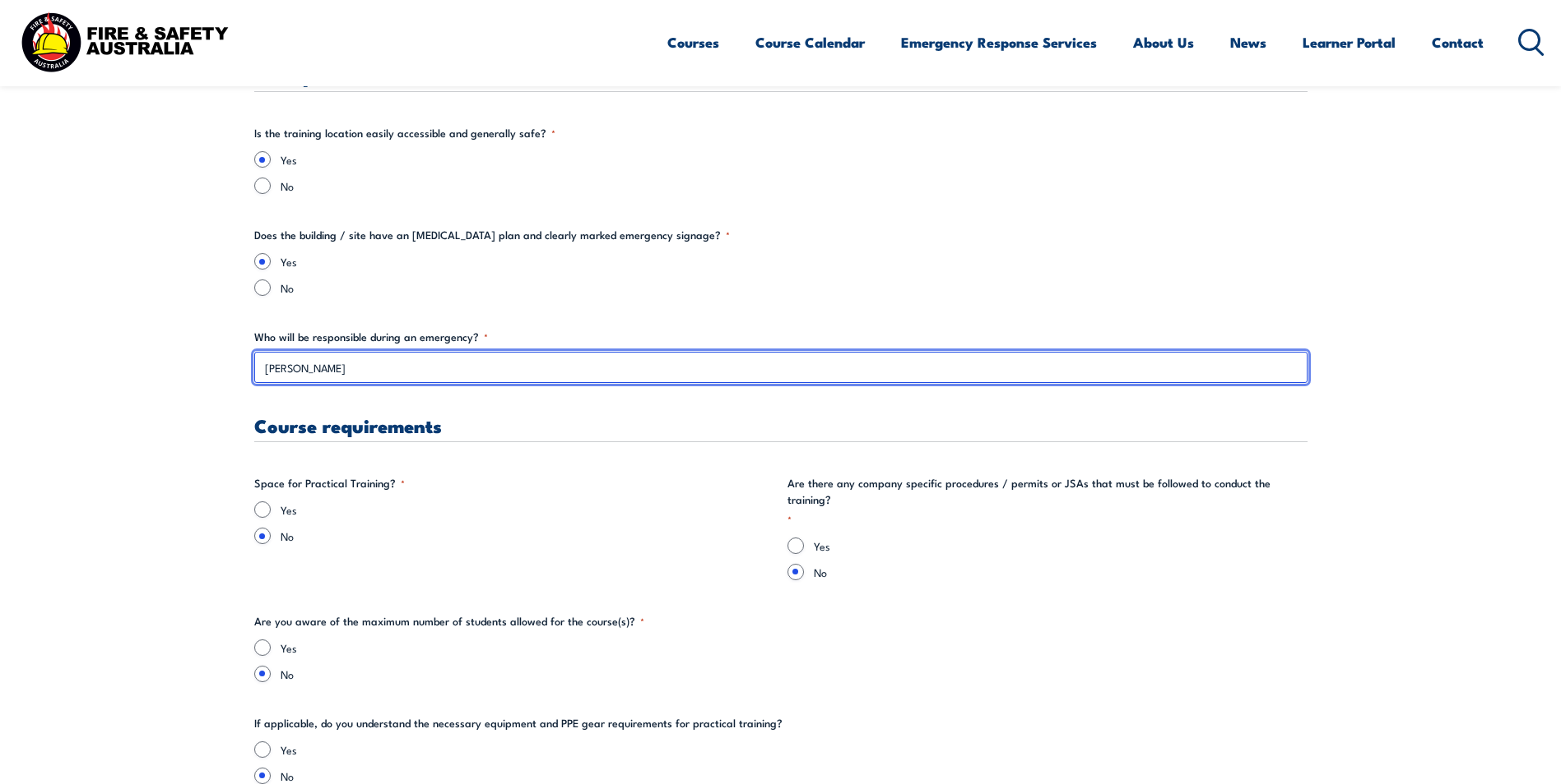
scroll to position [2959, 0]
type input "[PERSON_NAME]"
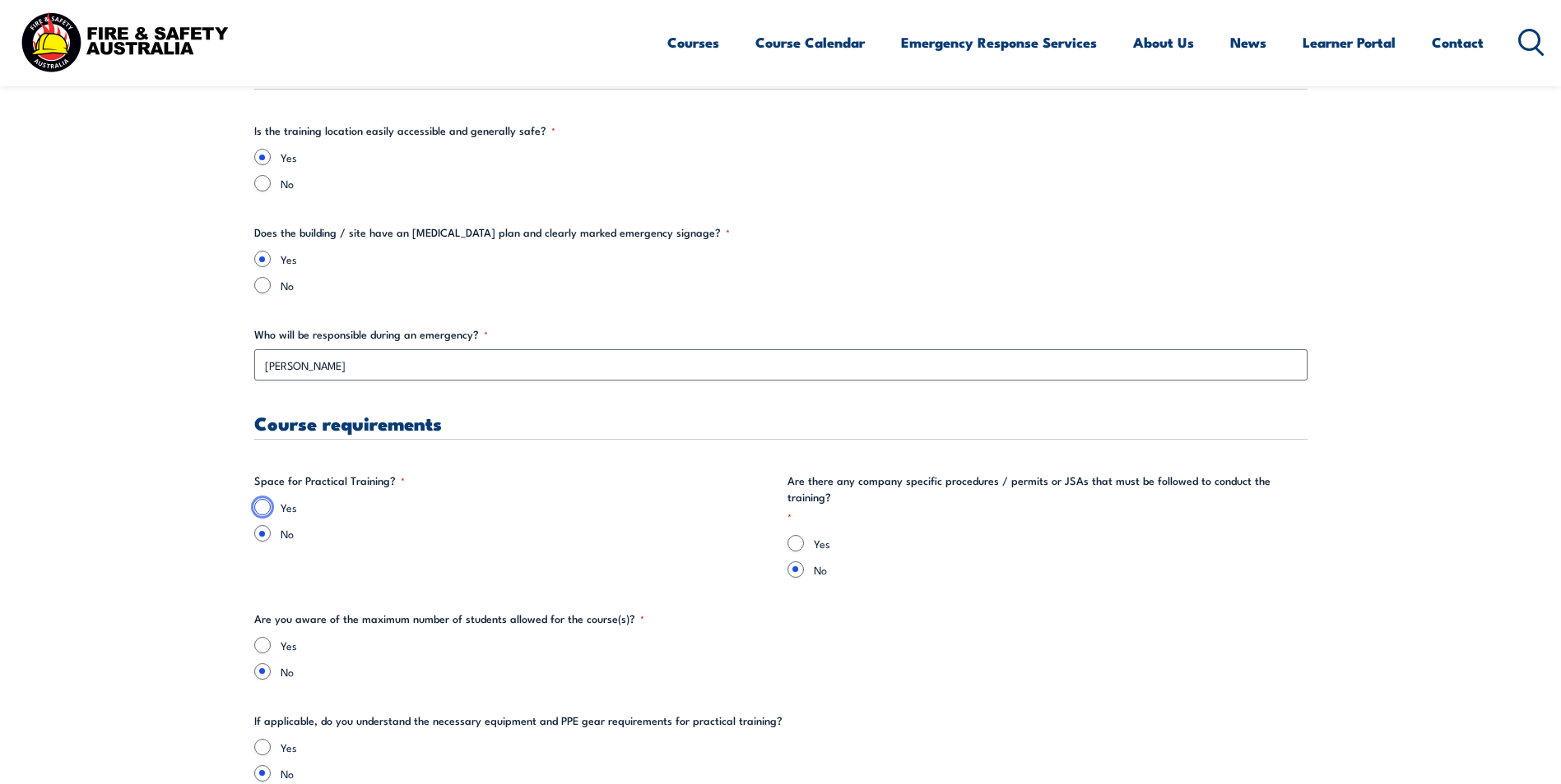
click at [264, 504] on input "Yes" at bounding box center [262, 507] width 17 height 17
radio input "true"
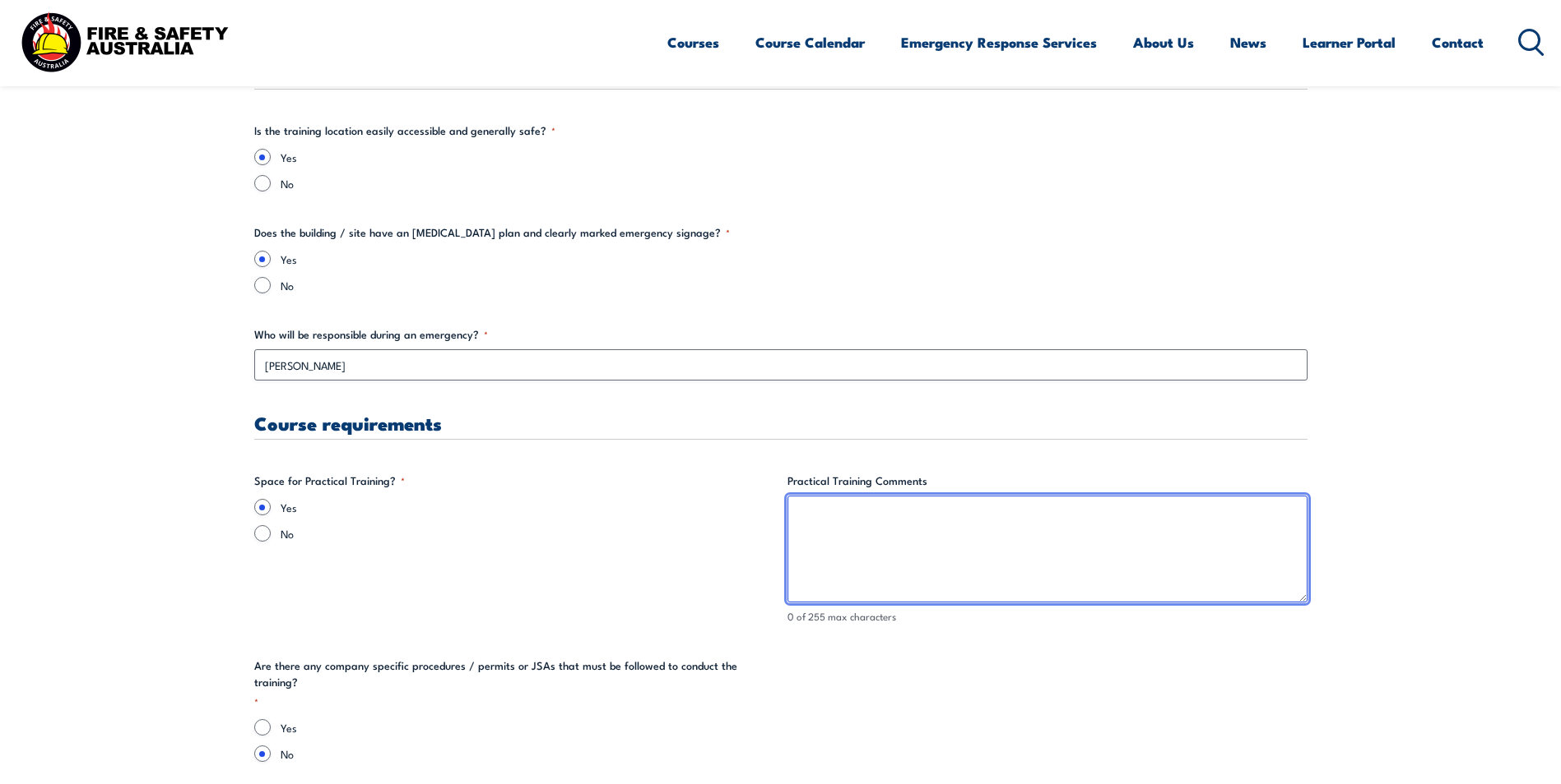
click at [920, 529] on textarea "Practical Training Comments" at bounding box center [1047, 549] width 520 height 107
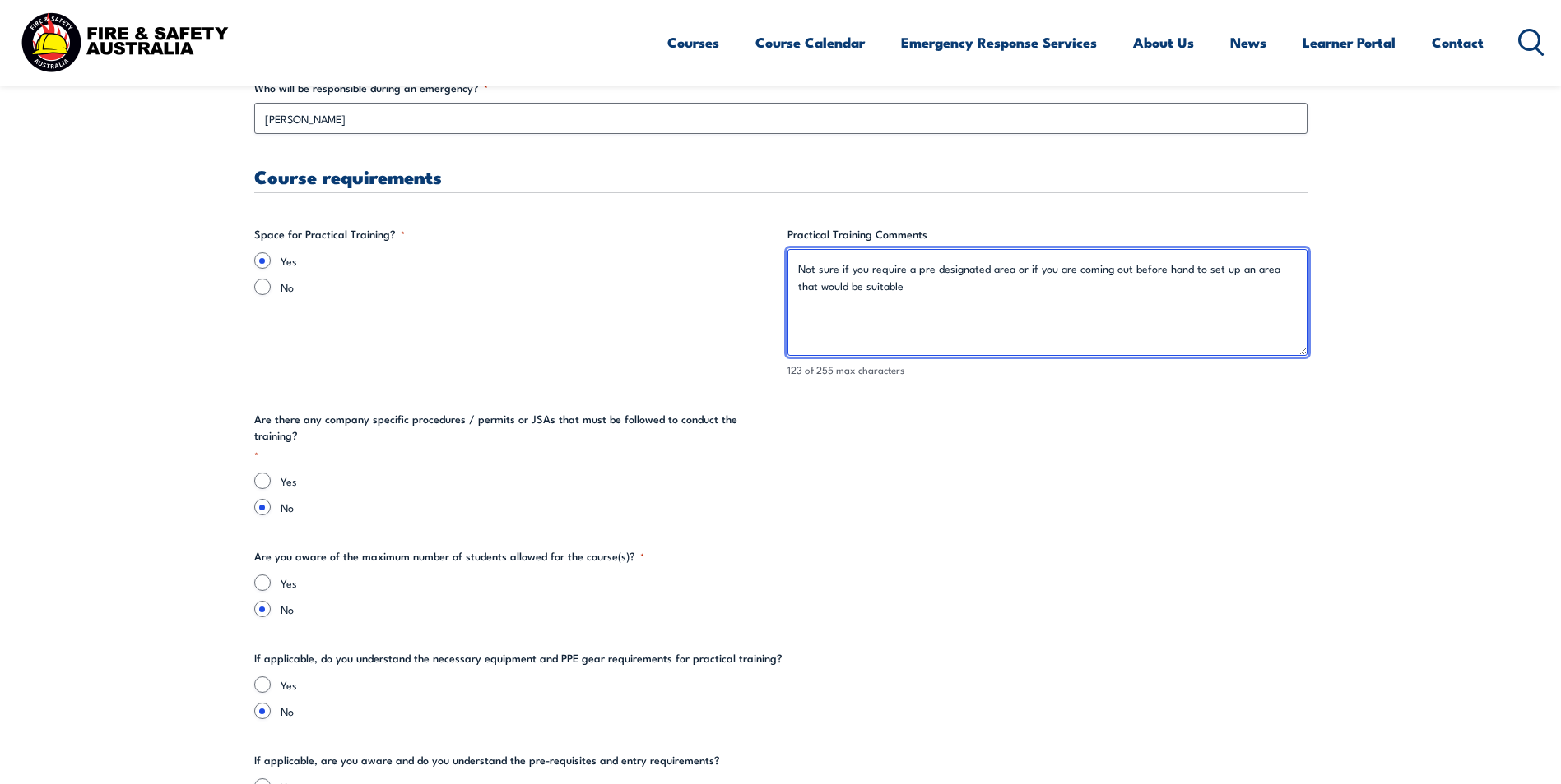
scroll to position [3289, 0]
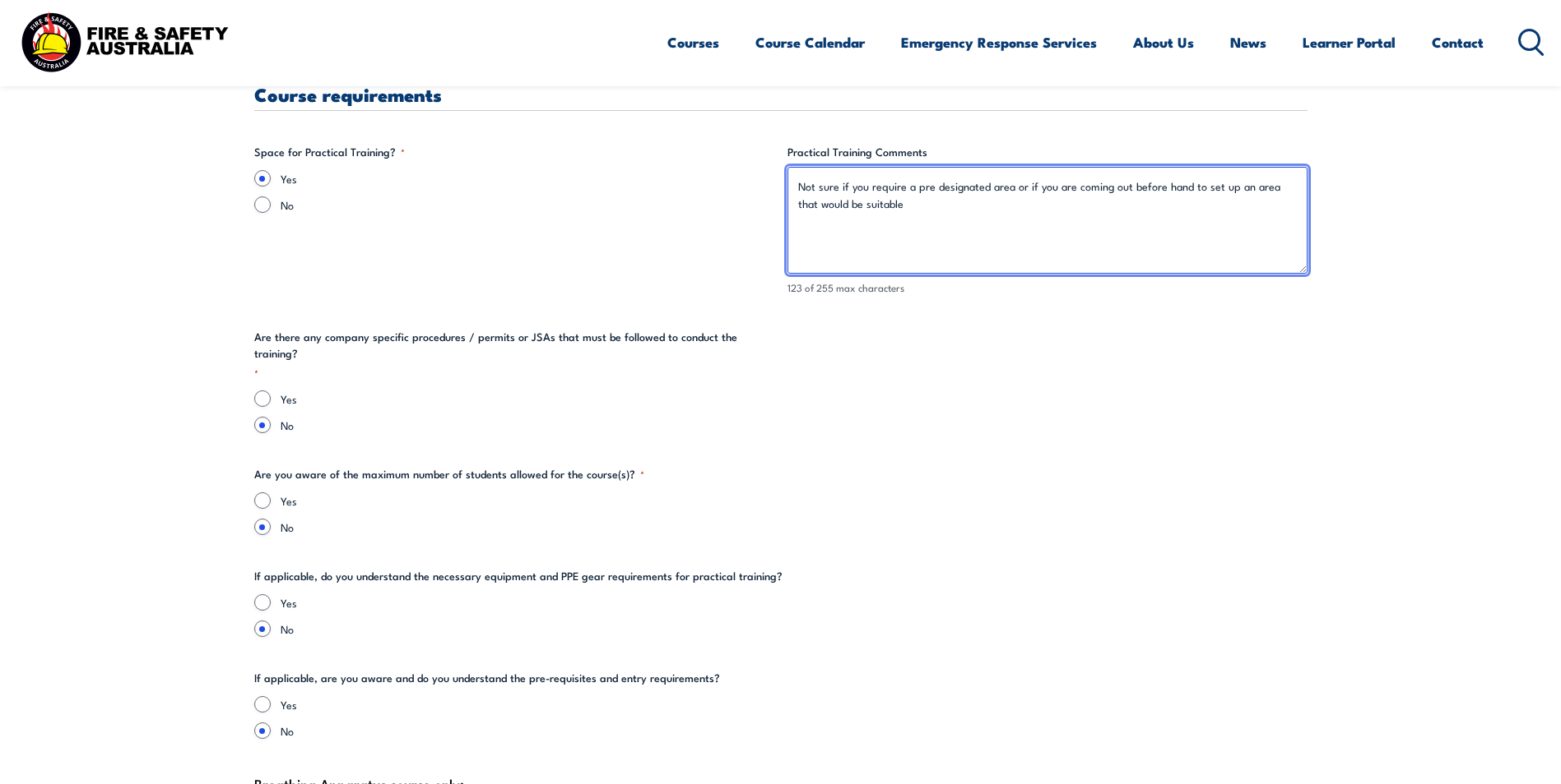
type textarea "Not sure if you require a pre designated area or if you are coming out before h…"
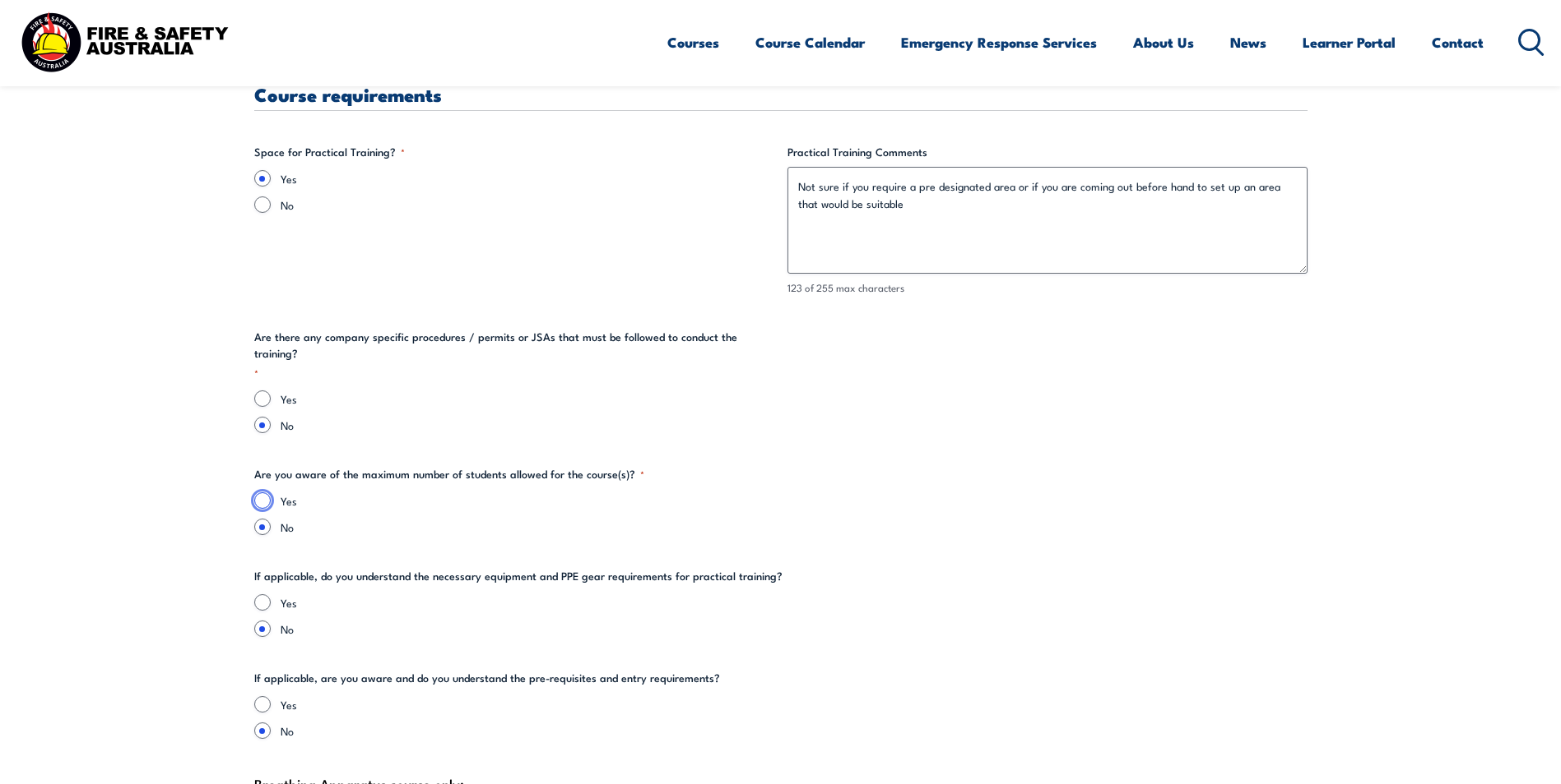
click at [266, 492] on input "Yes" at bounding box center [262, 500] width 17 height 17
radio input "true"
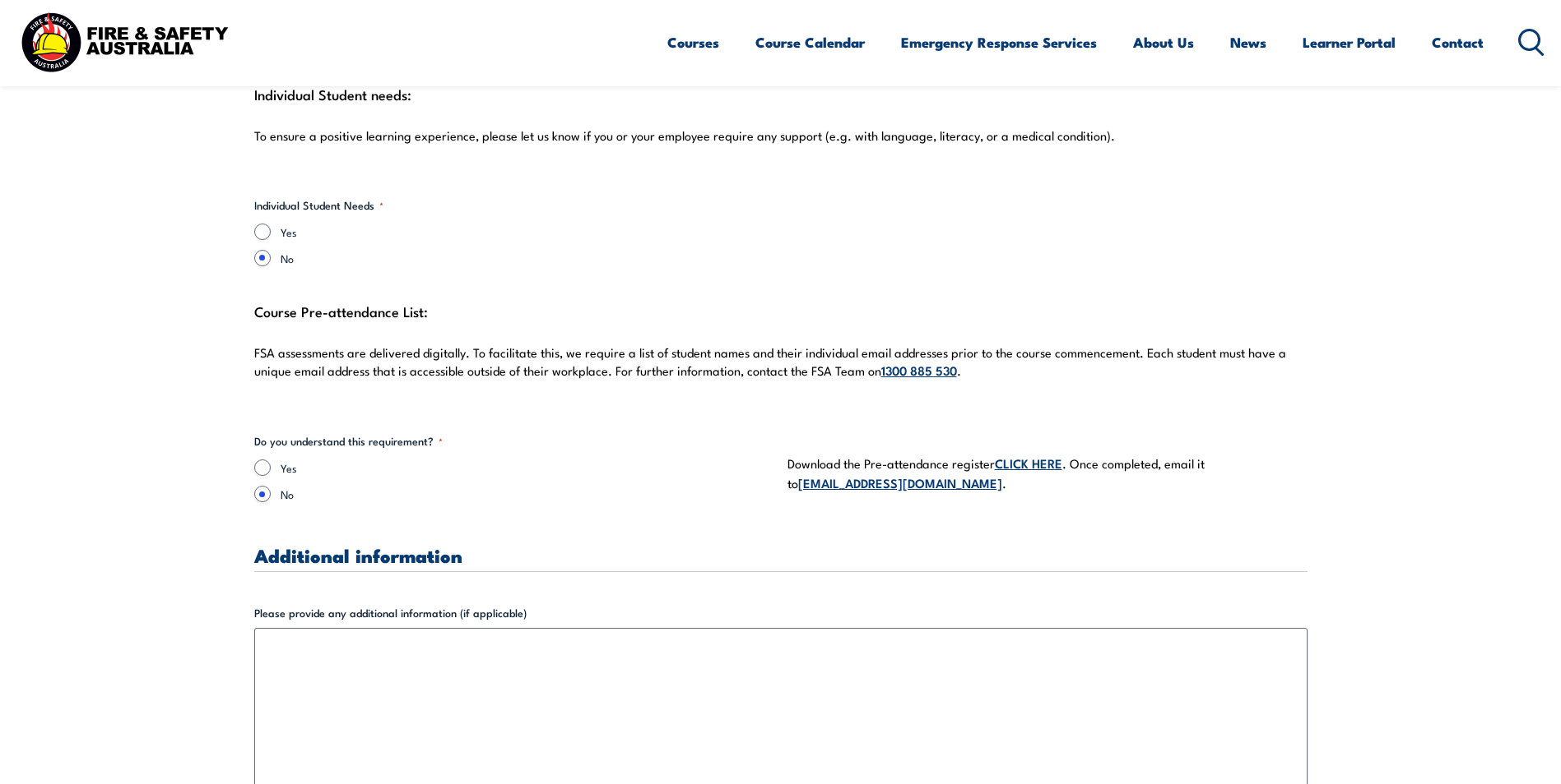
scroll to position [4523, 0]
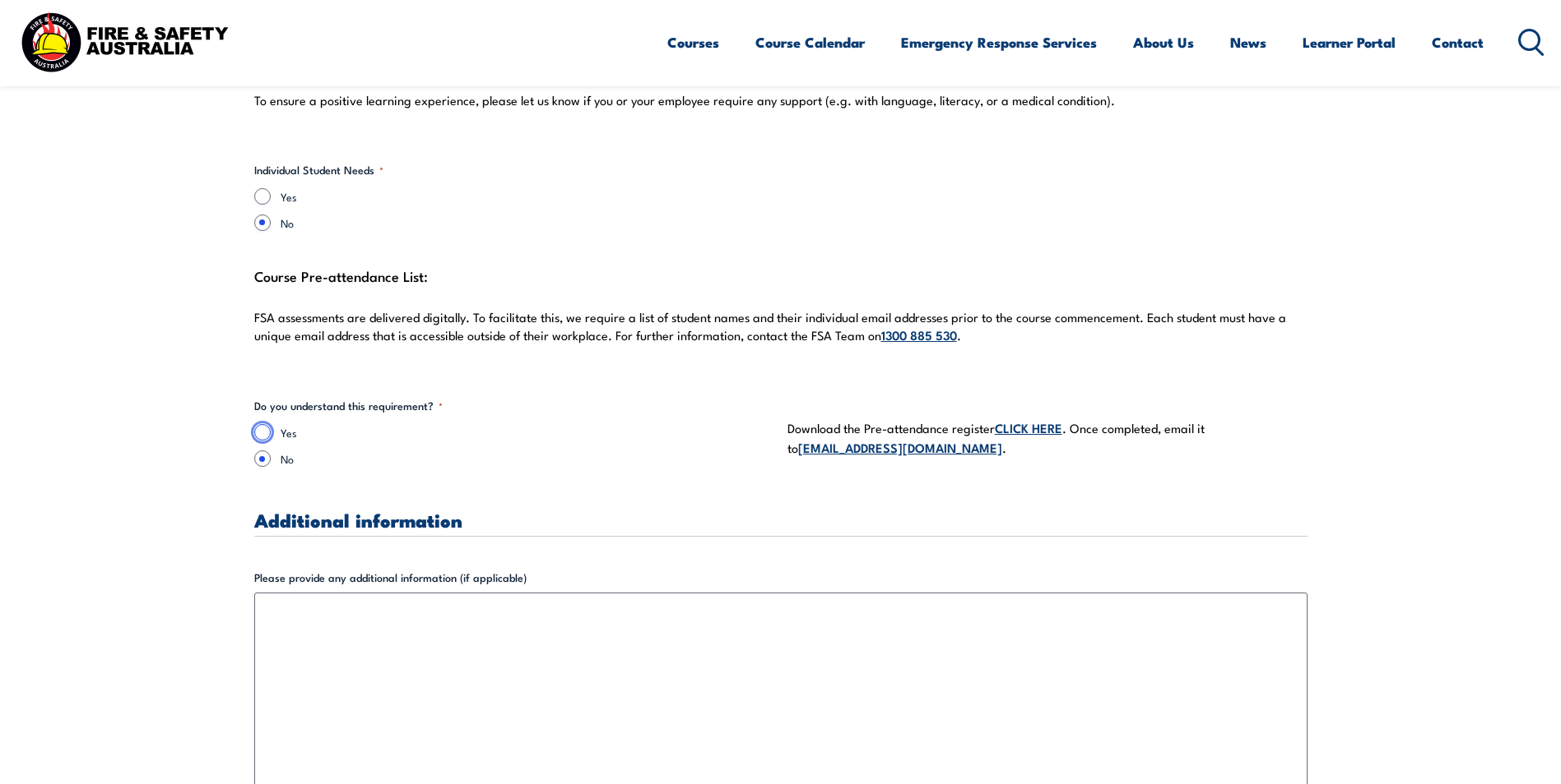
click at [267, 424] on input "Yes" at bounding box center [262, 432] width 17 height 17
radio input "true"
click at [1033, 418] on link "CLICK HERE" at bounding box center [1028, 427] width 67 height 18
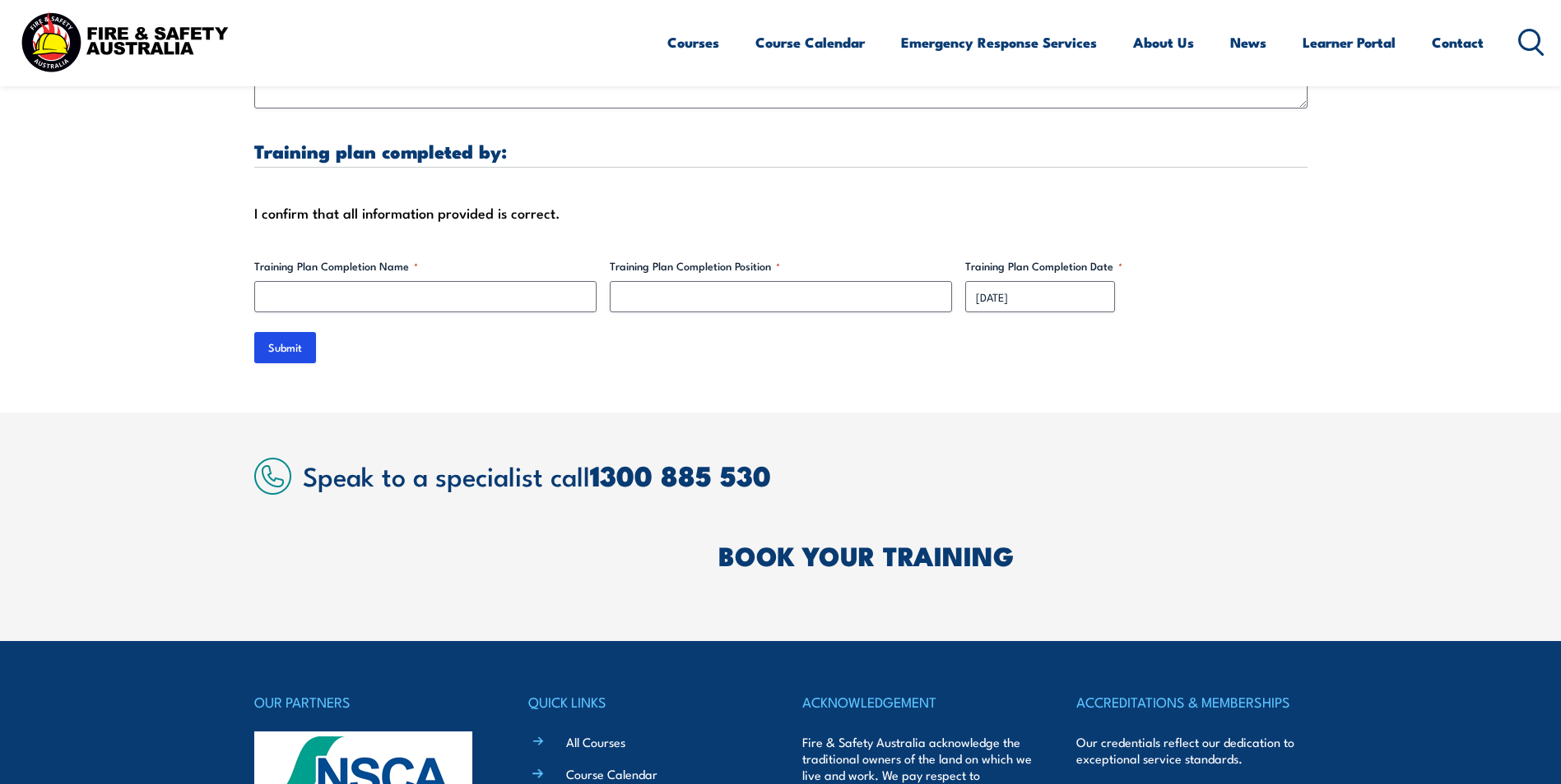
scroll to position [5262, 0]
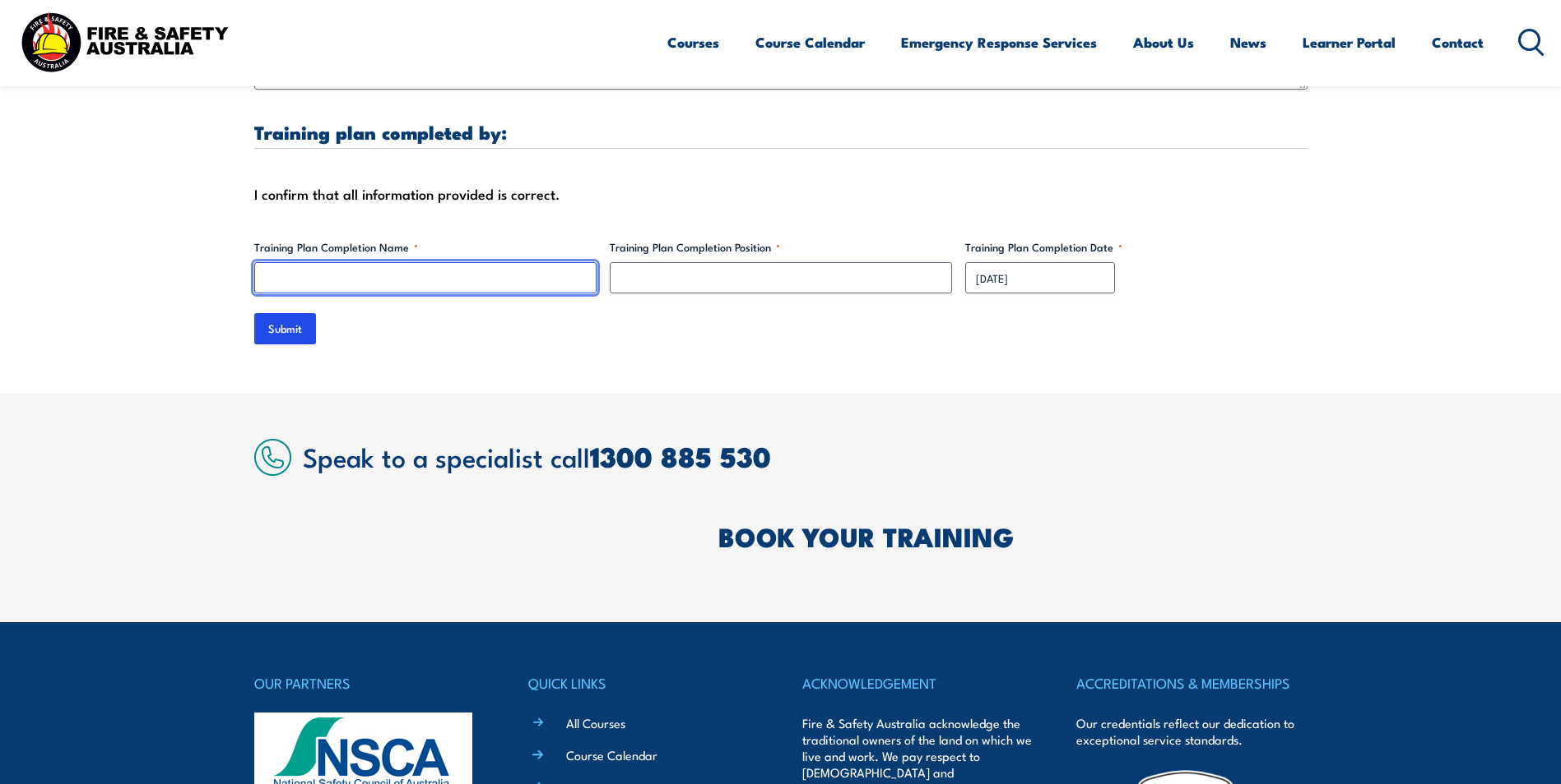
click at [424, 262] on input "Training Plan Completion Name *" at bounding box center [425, 278] width 342 height 32
type input "[PERSON_NAME]"
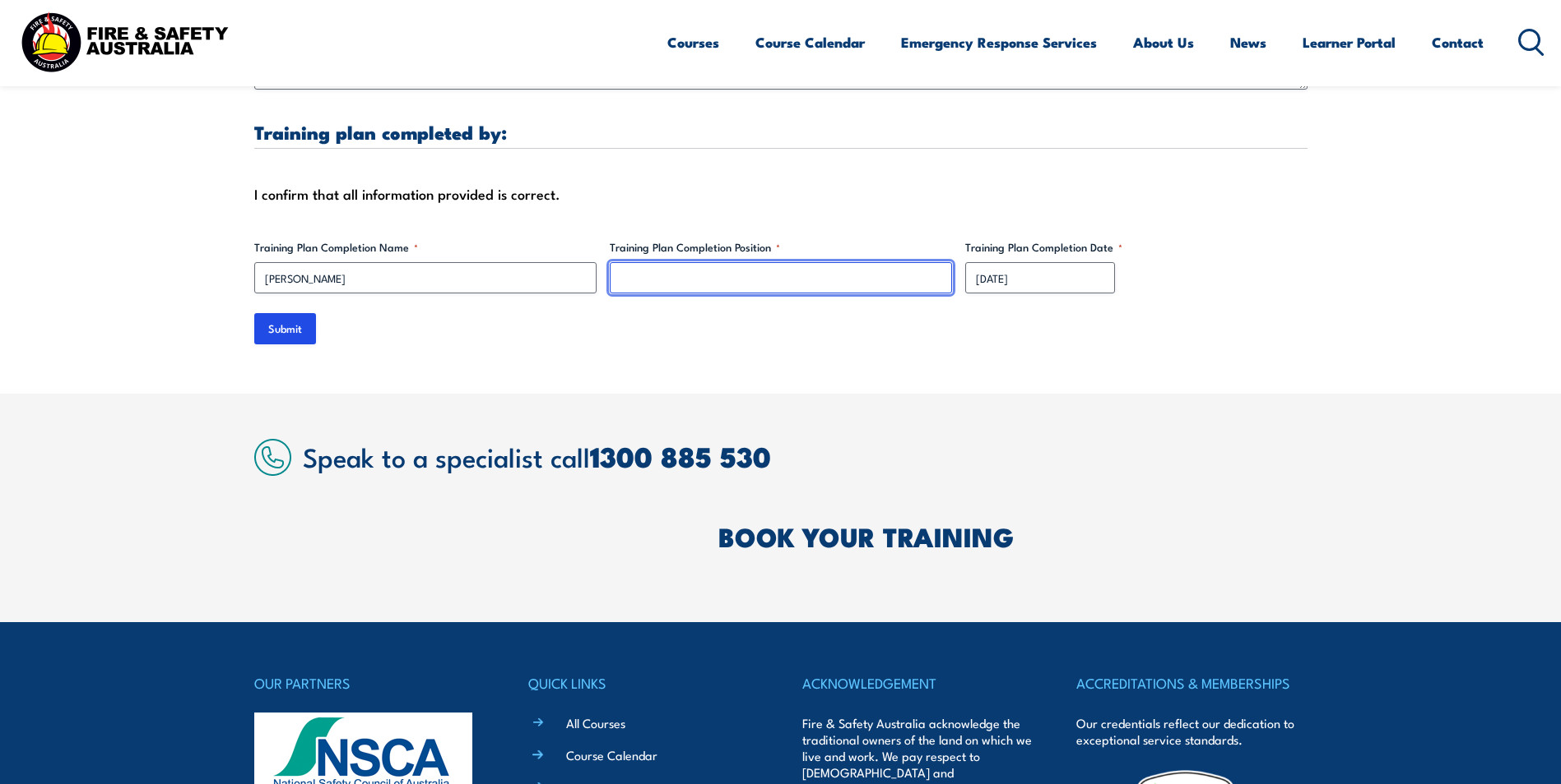
click at [715, 265] on input "Training Plan Completion Position *" at bounding box center [780, 278] width 342 height 32
type input "Aftersales Manager"
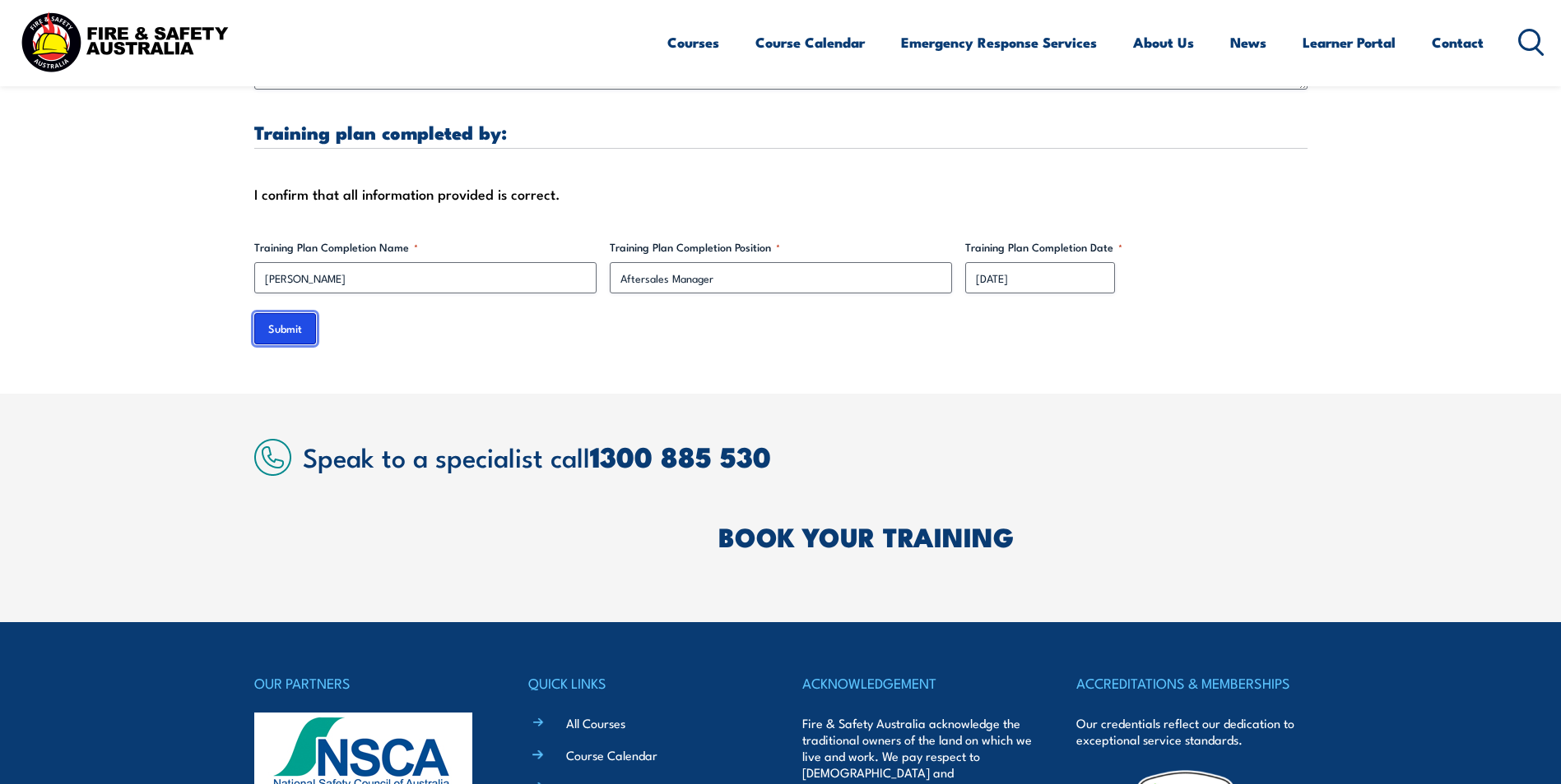
click at [284, 323] on input "Submit" at bounding box center [285, 329] width 62 height 32
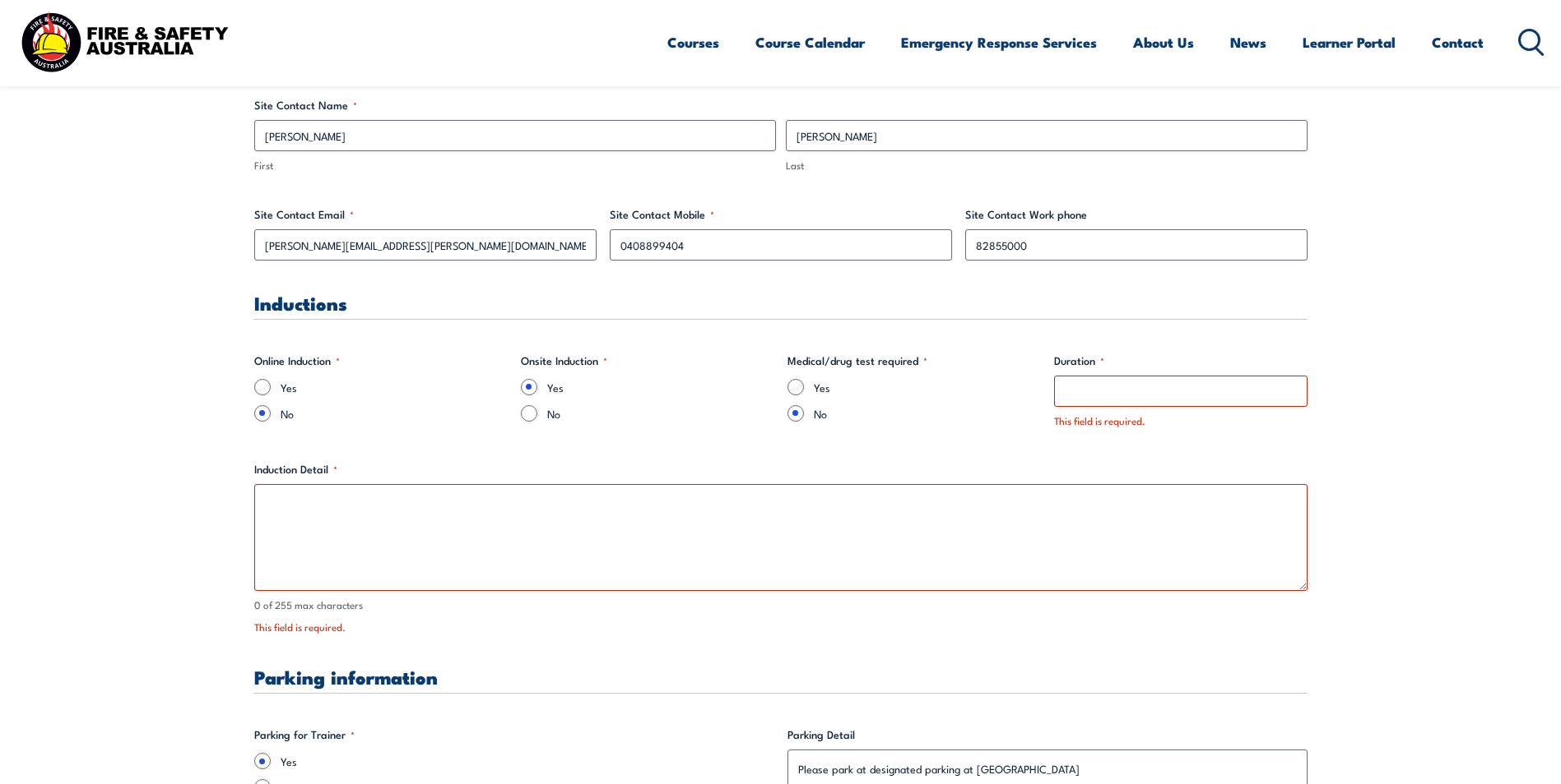
scroll to position [976, 0]
click at [1120, 392] on input "Duration *" at bounding box center [1180, 391] width 254 height 32
type input "5 Hours"
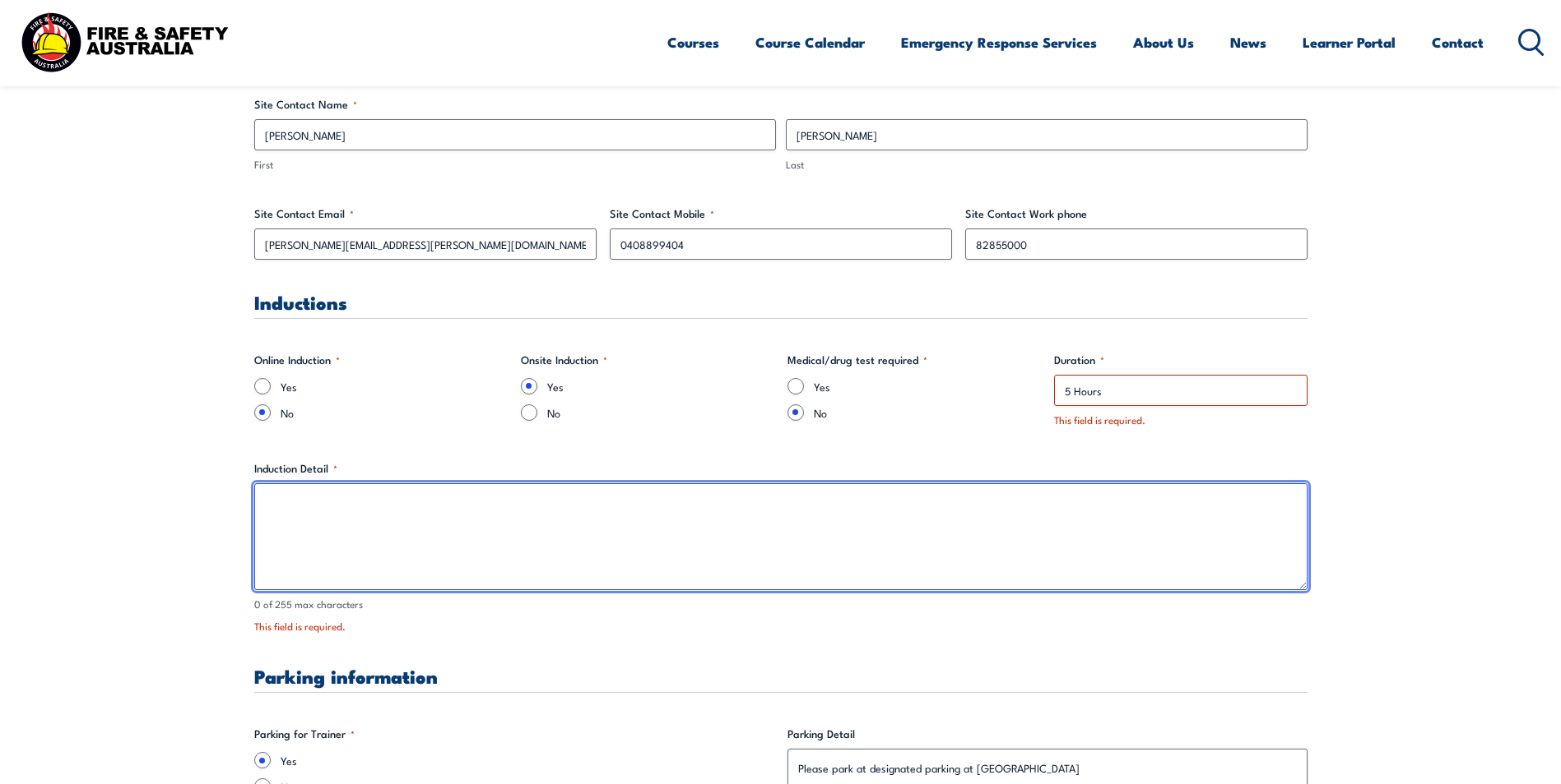
click at [1007, 513] on textarea "Induction Detail *" at bounding box center [780, 536] width 1053 height 107
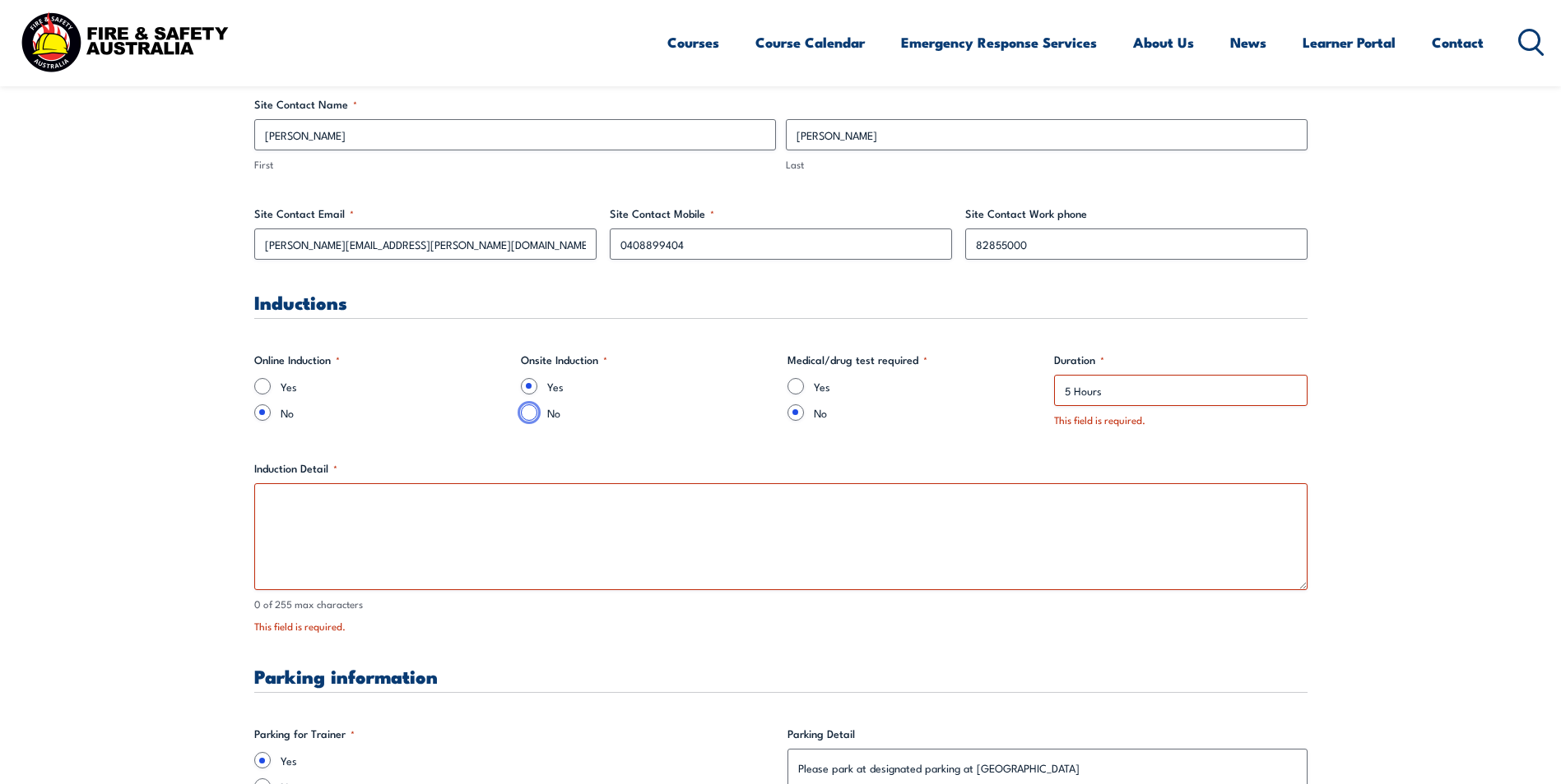
click at [526, 412] on input "No" at bounding box center [529, 412] width 17 height 17
radio input "true"
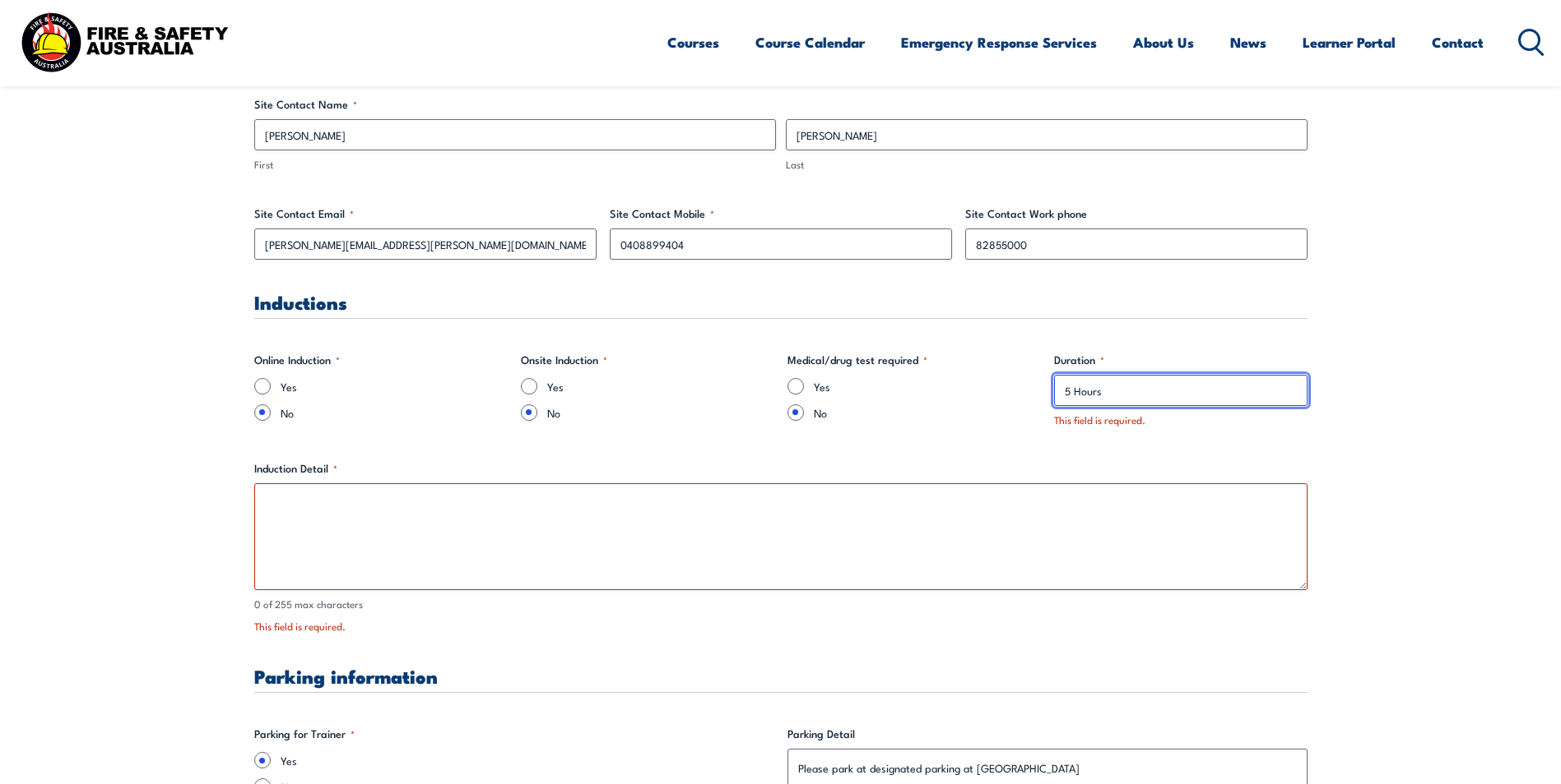
drag, startPoint x: 1141, startPoint y: 393, endPoint x: 1048, endPoint y: 394, distance: 93.0
type input "0"
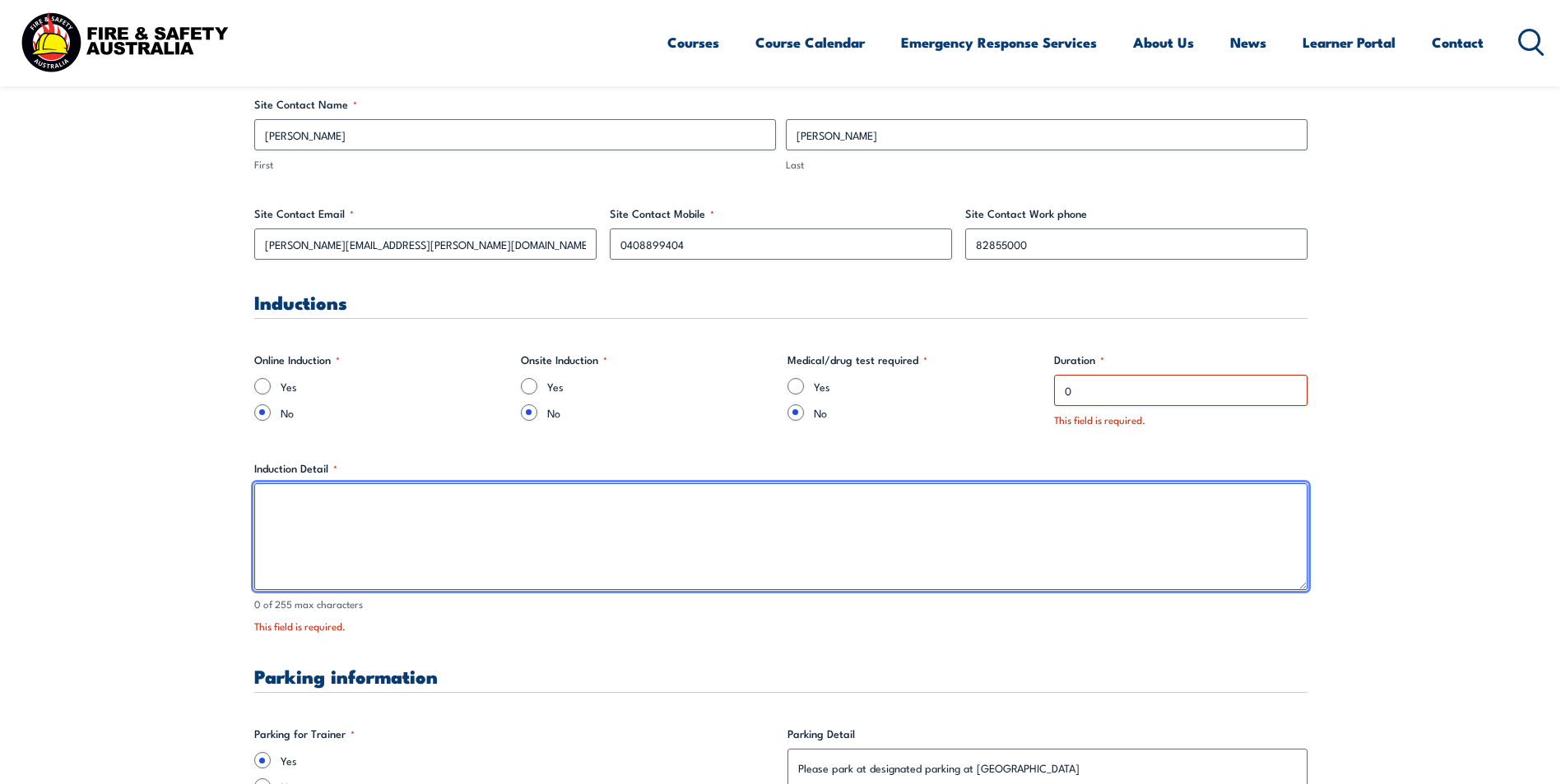
click at [765, 509] on textarea "Induction Detail *" at bounding box center [780, 536] width 1053 height 107
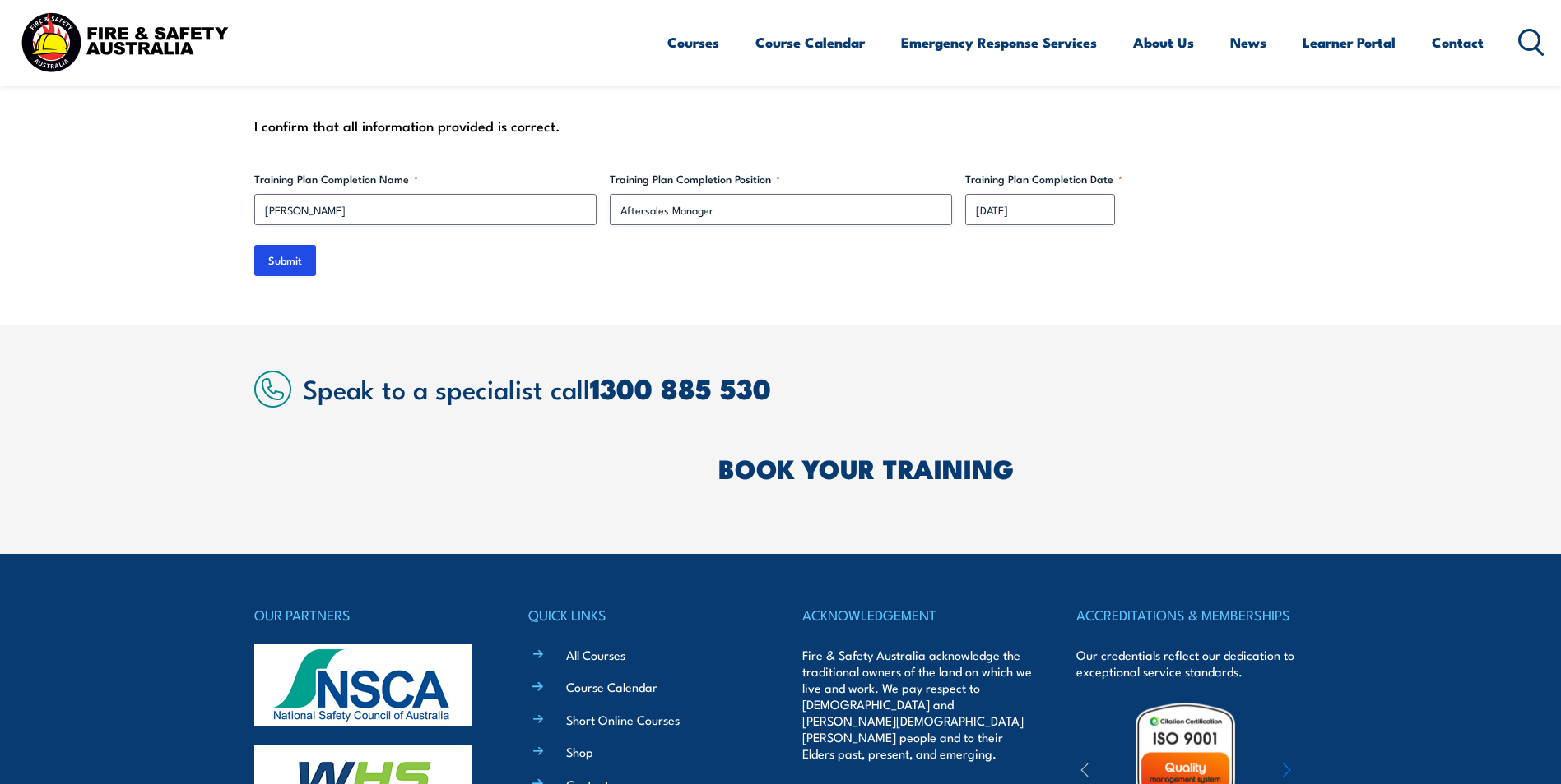
scroll to position [5416, 0]
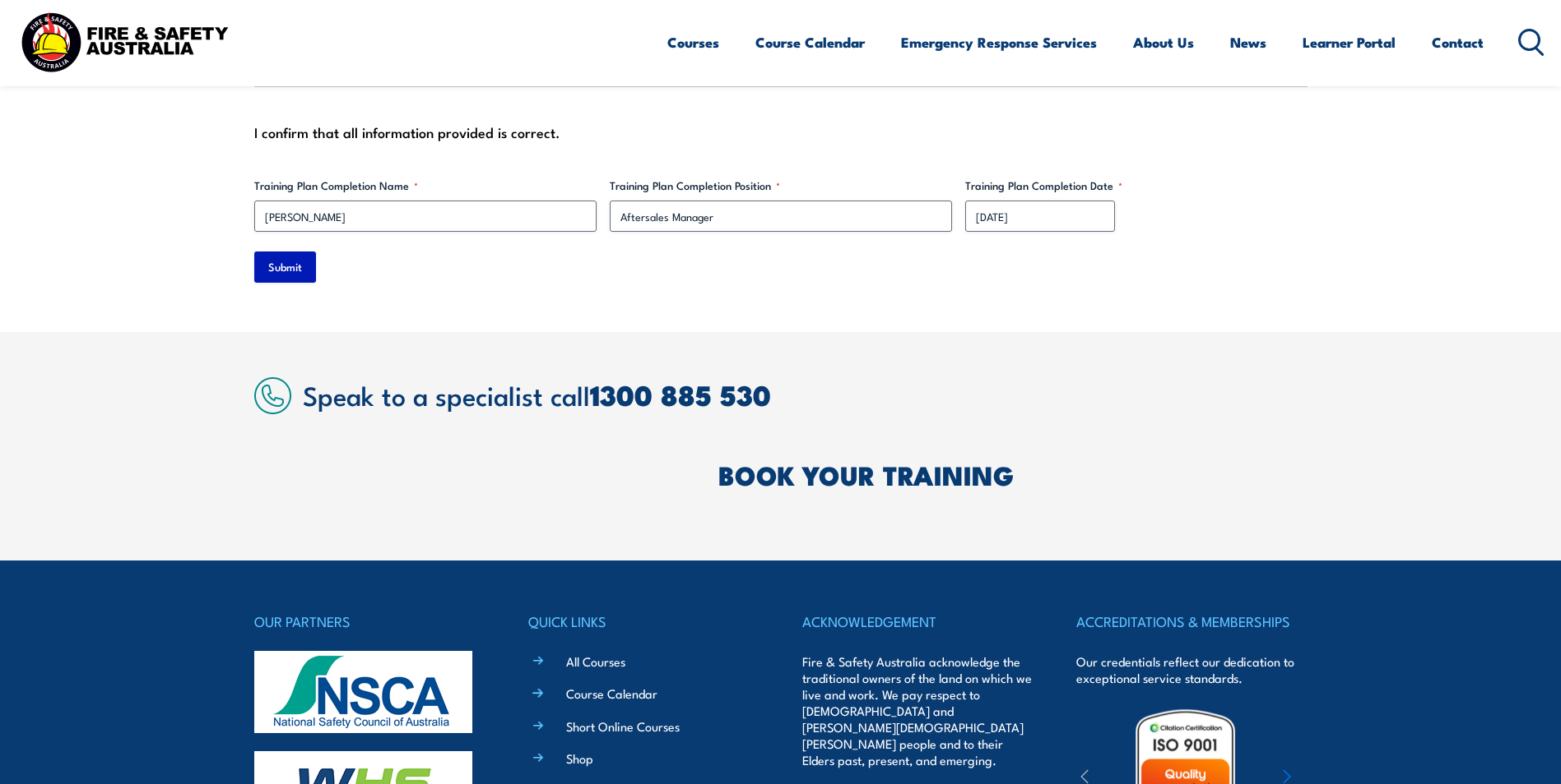
type textarea "0"
click at [274, 251] on input "Submit" at bounding box center [285, 267] width 62 height 32
